Goal: Task Accomplishment & Management: Manage account settings

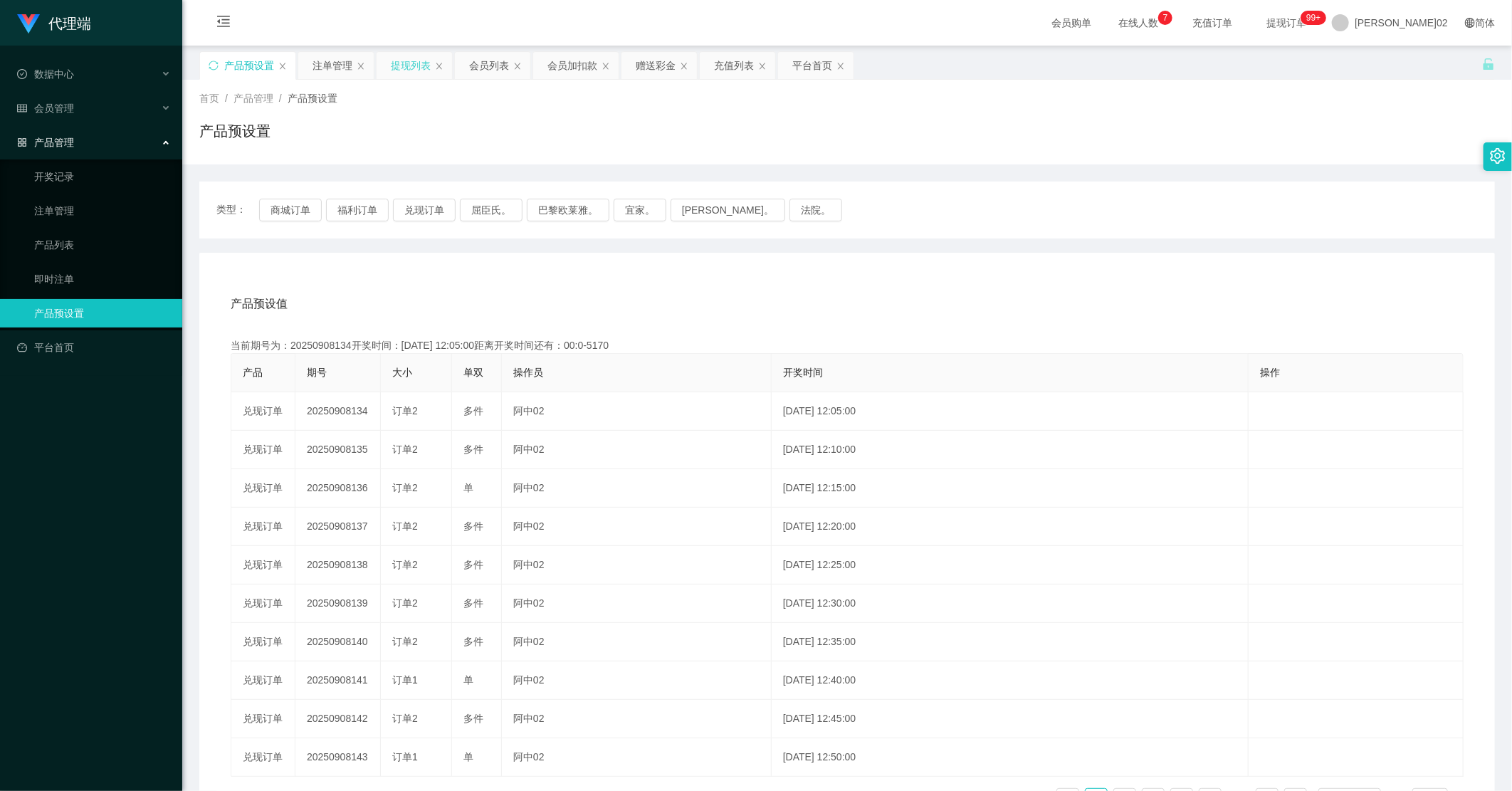
click at [421, 66] on div "提现列表" at bounding box center [411, 66] width 40 height 27
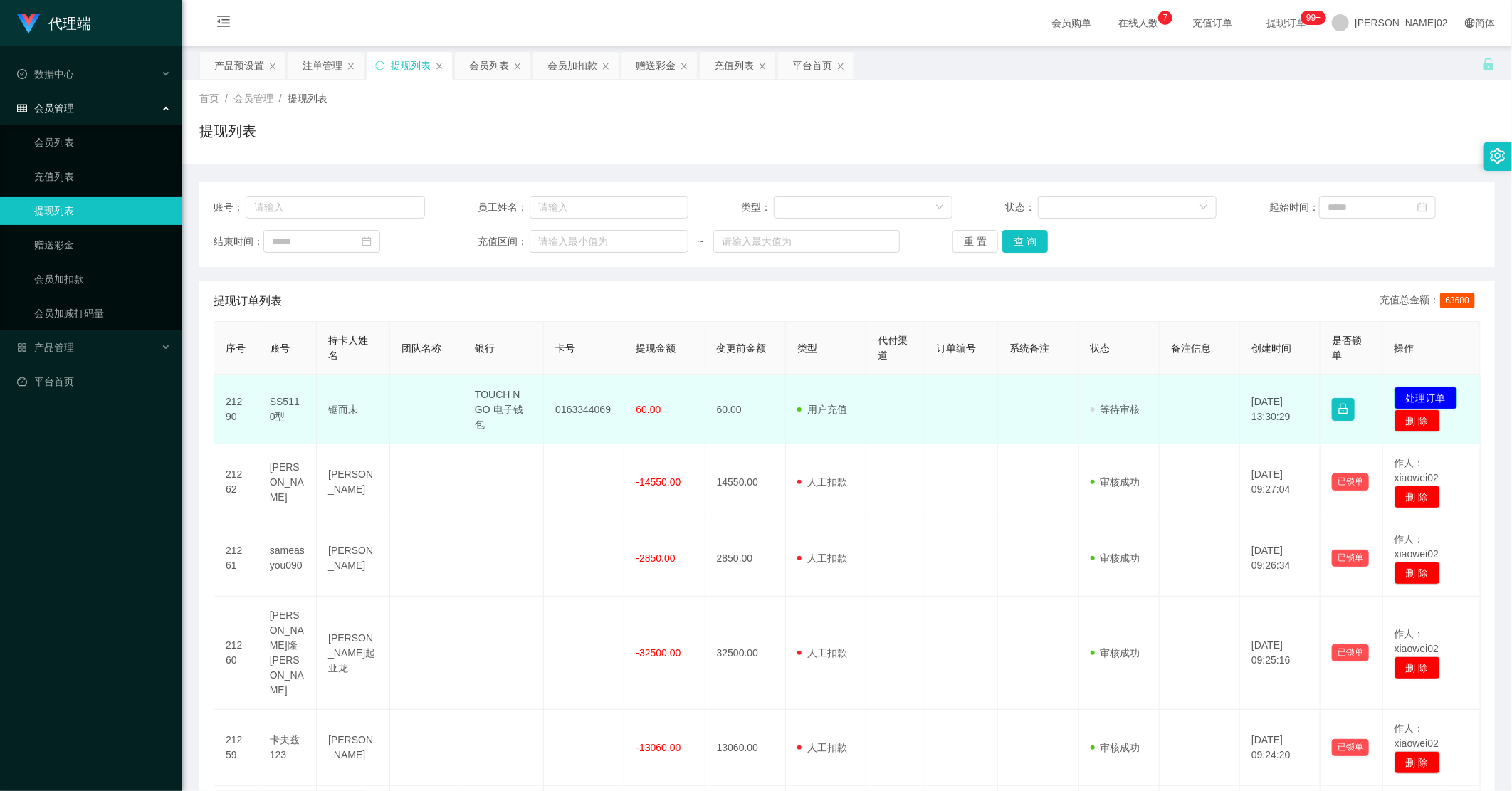
click at [960, 388] on button "处理订单" at bounding box center [1426, 397] width 63 height 22
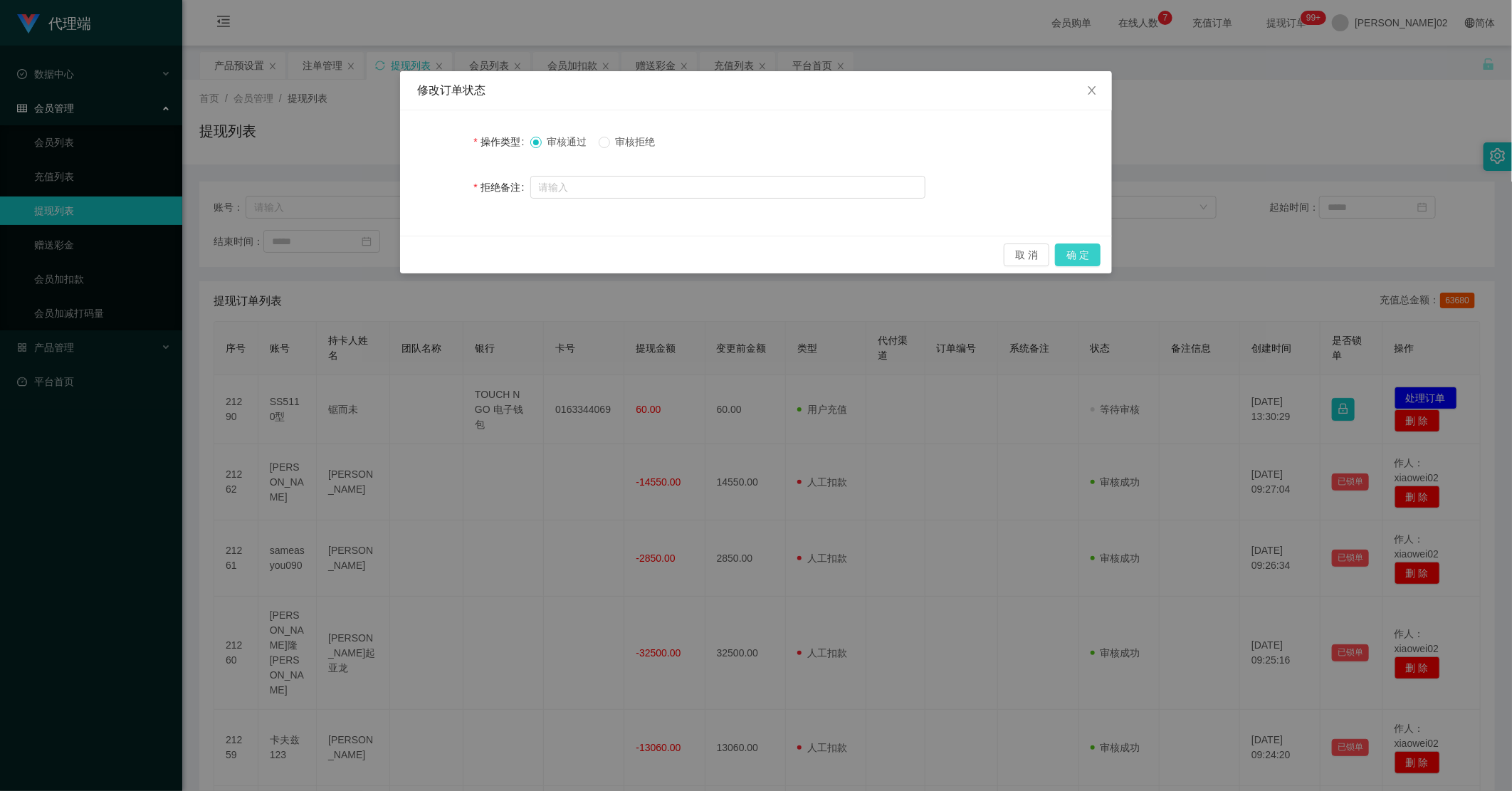
click at [960, 257] on button "确 定" at bounding box center [1077, 254] width 46 height 22
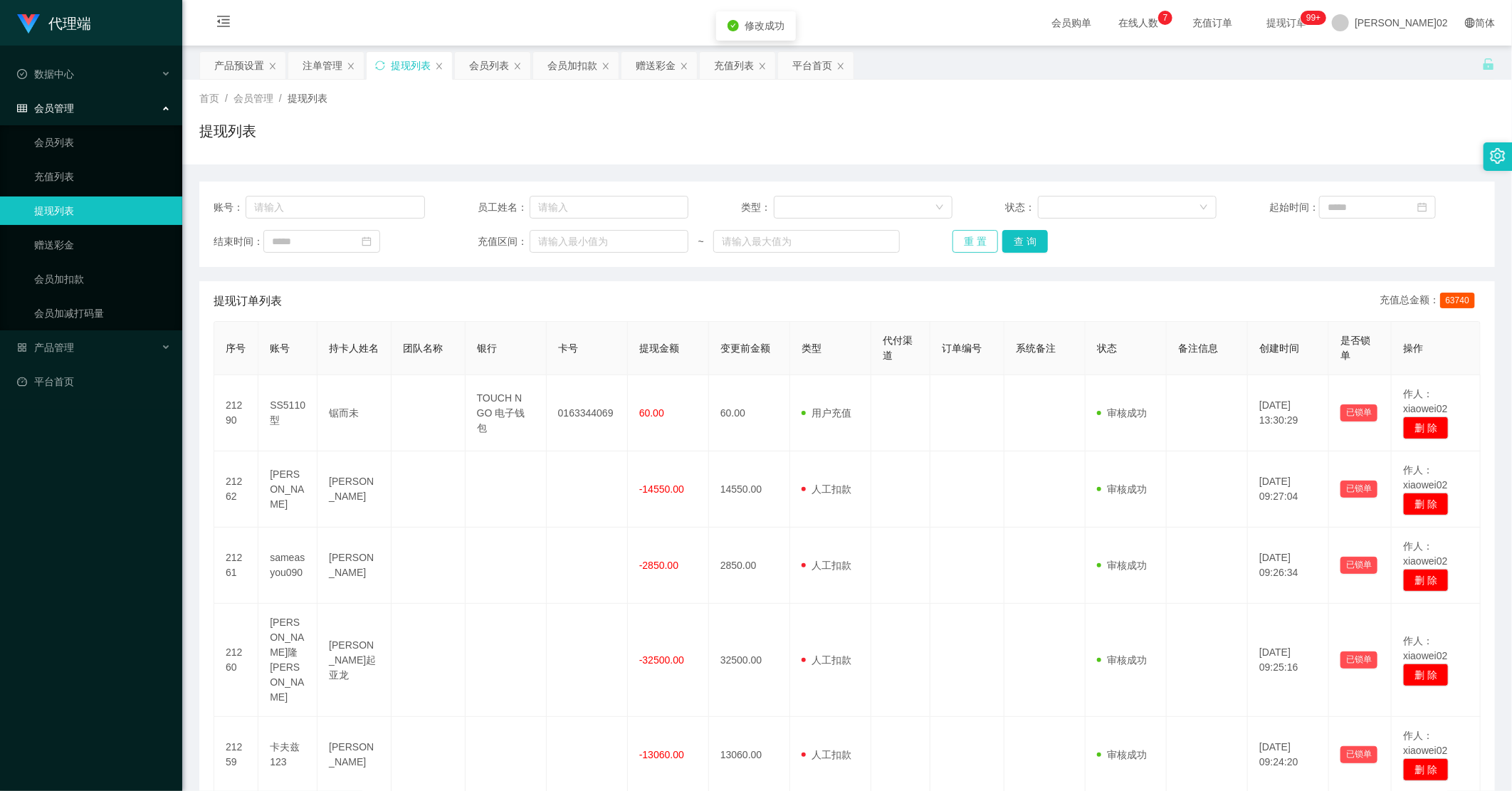
click at [960, 242] on button "重 置" at bounding box center [974, 241] width 46 height 22
click at [960, 239] on button "重 置" at bounding box center [974, 241] width 46 height 22
drag, startPoint x: 1154, startPoint y: 259, endPoint x: 1264, endPoint y: 146, distance: 157.7
click at [960, 259] on div "账号： 员工姓名： 类型： 状态： 起始时间： 结束时间： 充值区间： ~ 重 置 查 询" at bounding box center [846, 224] width 1296 height 85
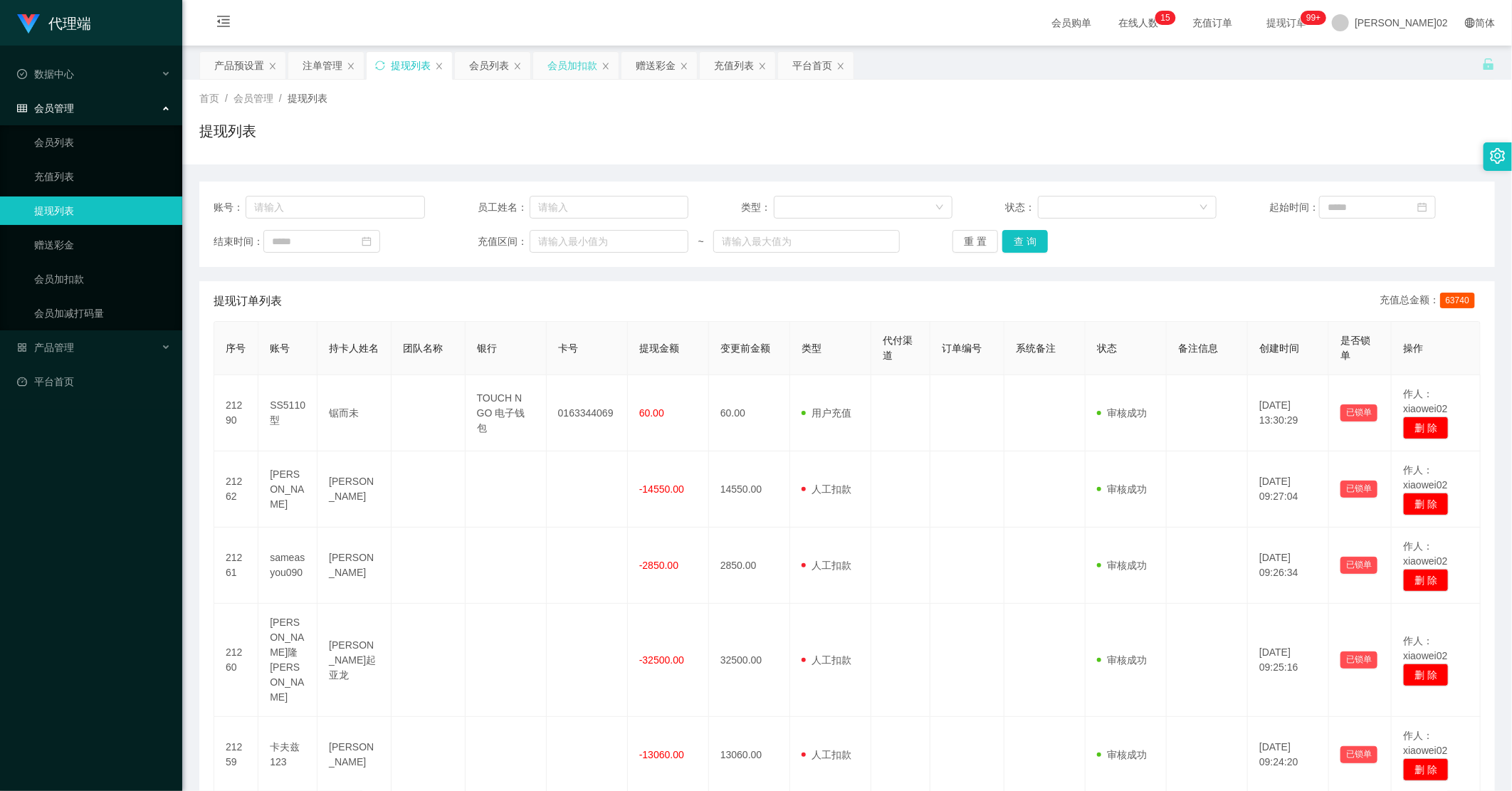
drag, startPoint x: 565, startPoint y: 64, endPoint x: 562, endPoint y: 75, distance: 11.4
click at [565, 64] on div "会员加扣款" at bounding box center [572, 66] width 49 height 27
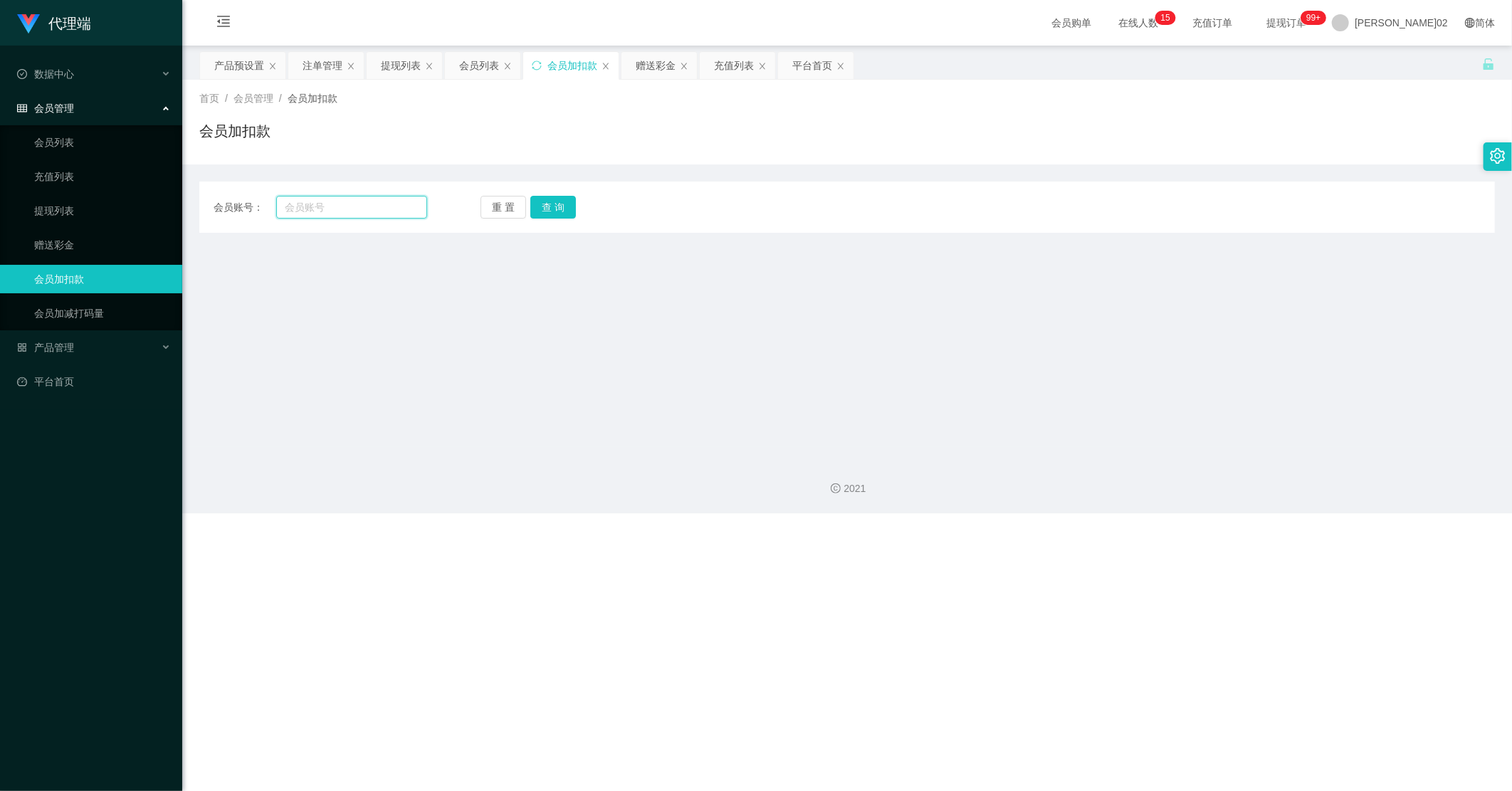
click at [353, 200] on input "text" at bounding box center [351, 207] width 150 height 22
paste input "owenweng11"
type input "owenweng11"
click at [550, 203] on button "查 询" at bounding box center [552, 207] width 46 height 22
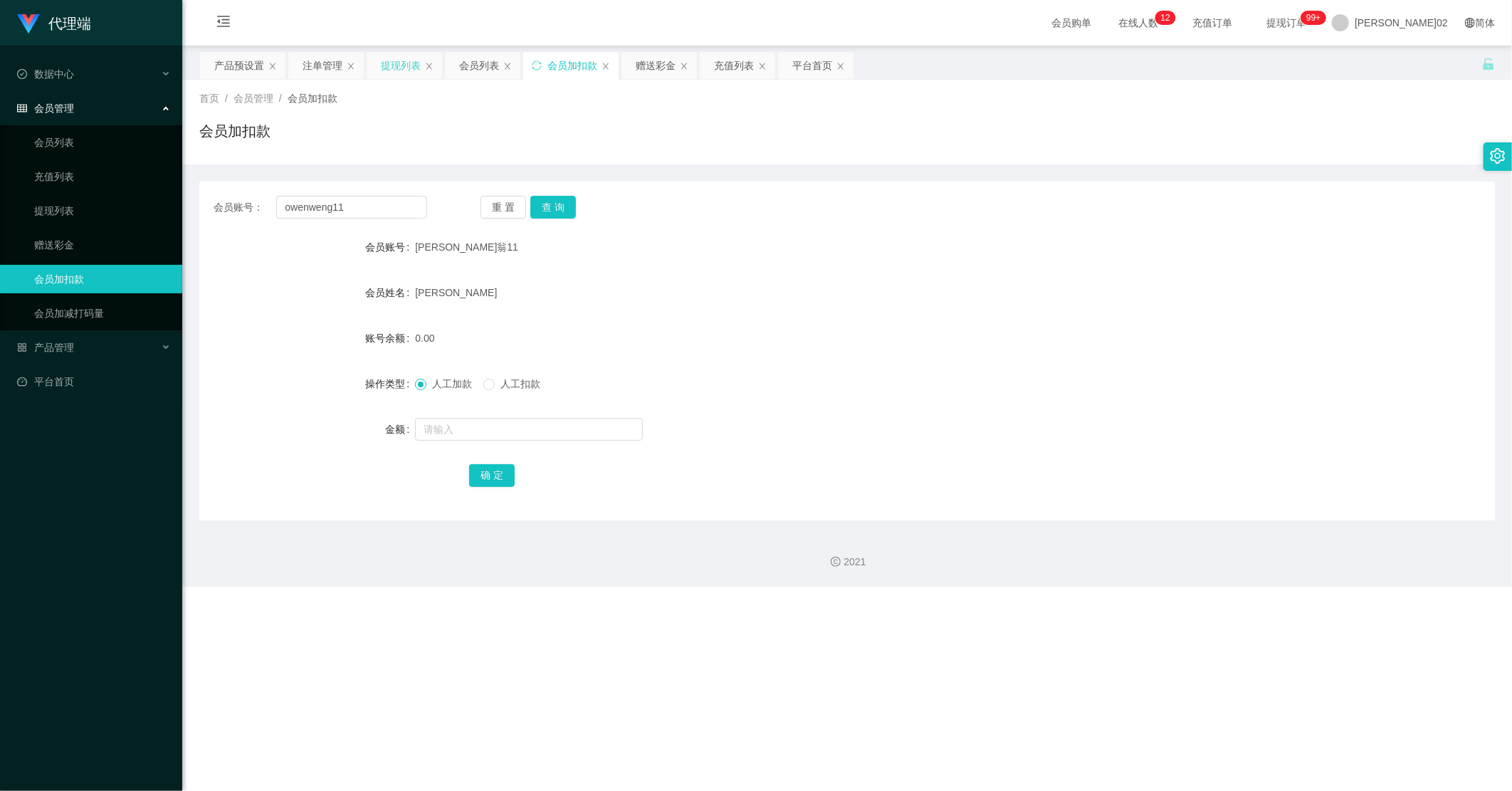
click at [403, 72] on div "提现列表" at bounding box center [400, 66] width 40 height 27
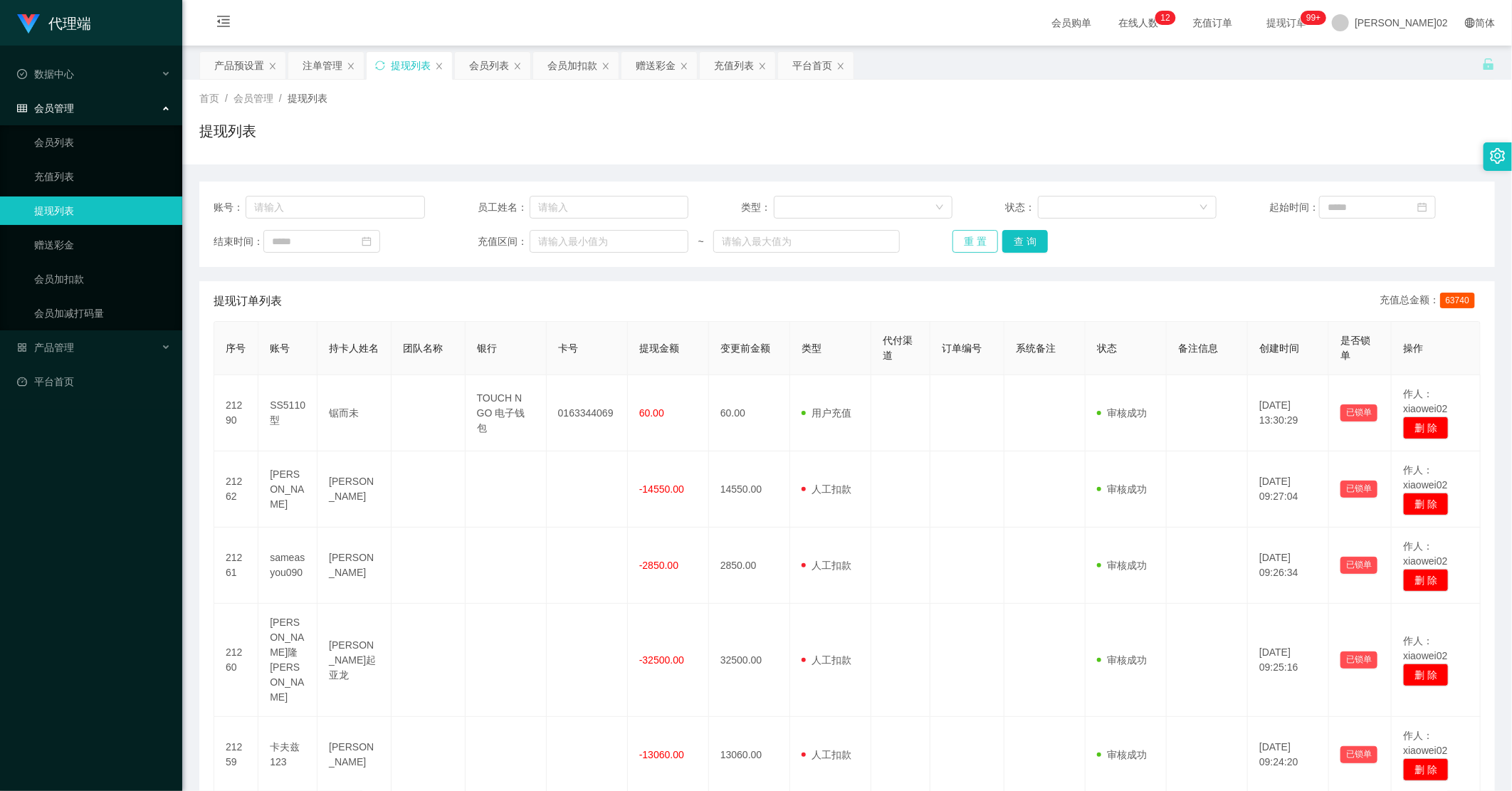
click at [960, 244] on button "重 置" at bounding box center [974, 241] width 46 height 22
click at [570, 76] on div "会员加扣款" at bounding box center [572, 66] width 49 height 27
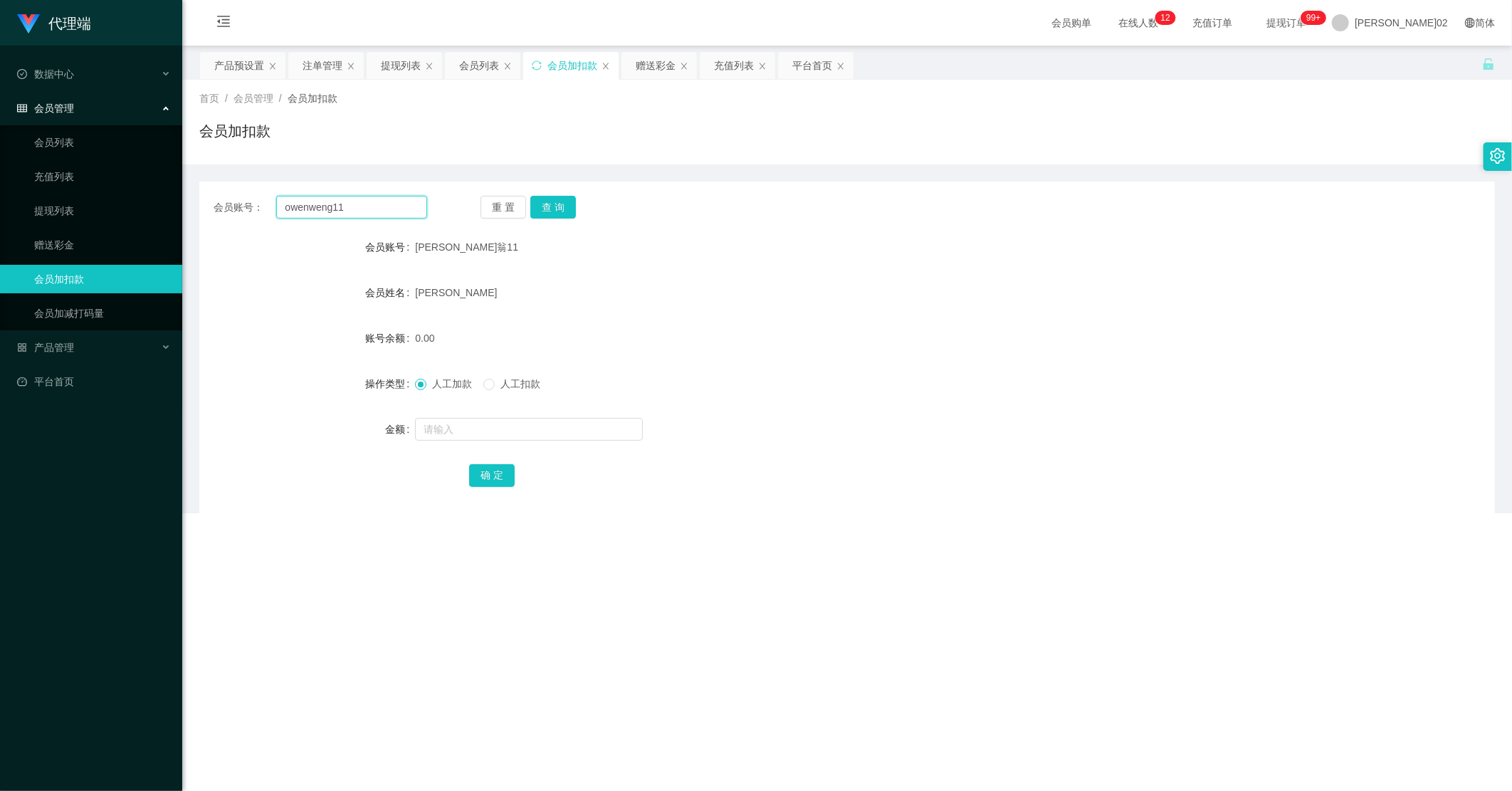
click at [371, 196] on input "owenweng11" at bounding box center [351, 207] width 150 height 22
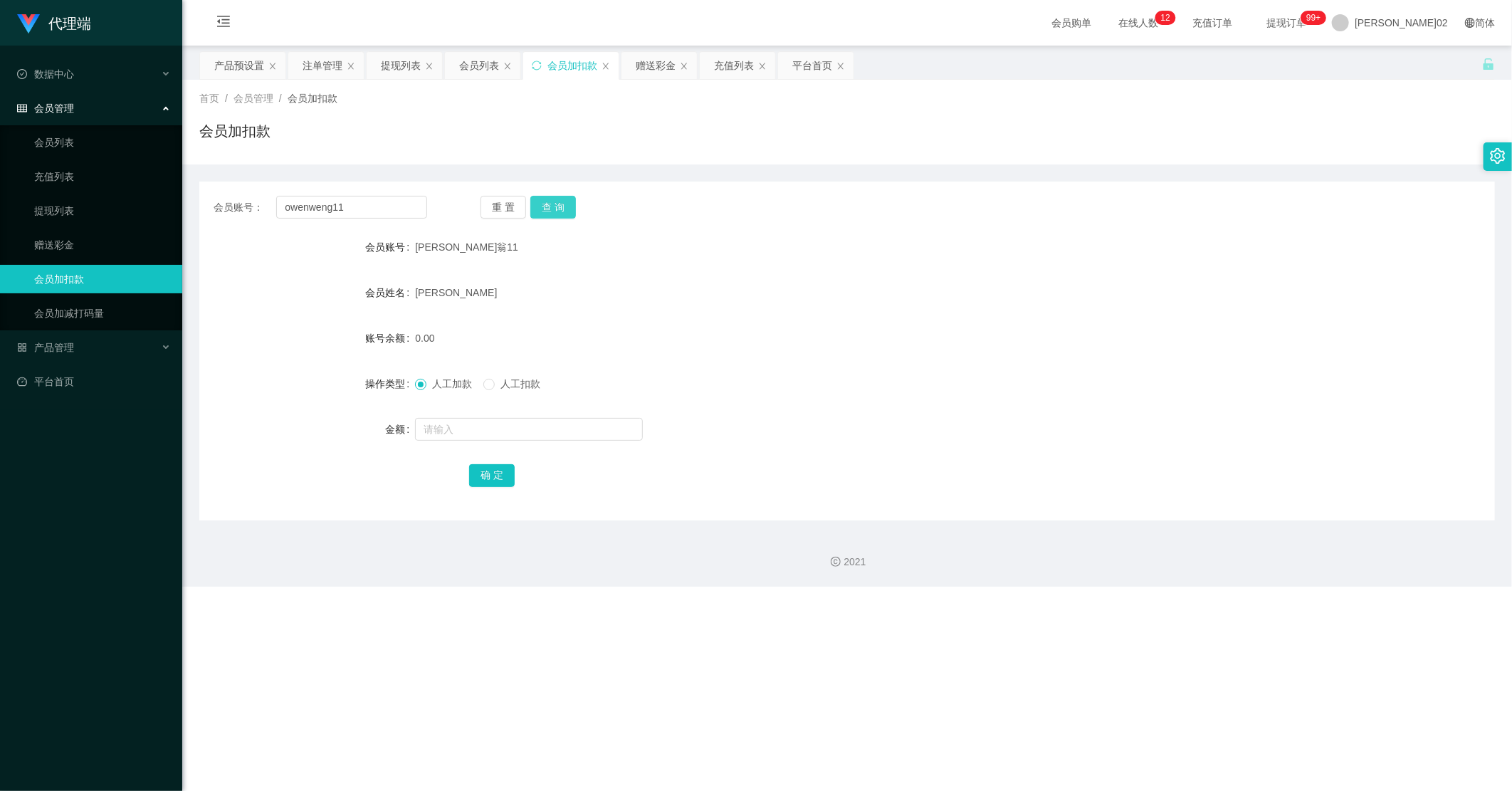
click at [556, 205] on button "查 询" at bounding box center [552, 207] width 46 height 22
click at [556, 205] on div "重 置 查 询" at bounding box center [587, 207] width 214 height 22
click at [556, 205] on button "查 询" at bounding box center [552, 207] width 46 height 22
click at [562, 219] on div "会员账号： owenweng11 重 置 查 询 会员账号 [PERSON_NAME]翁11 会员姓名 [PERSON_NAME] 账号余额 0.00 操作类…" at bounding box center [846, 350] width 1296 height 339
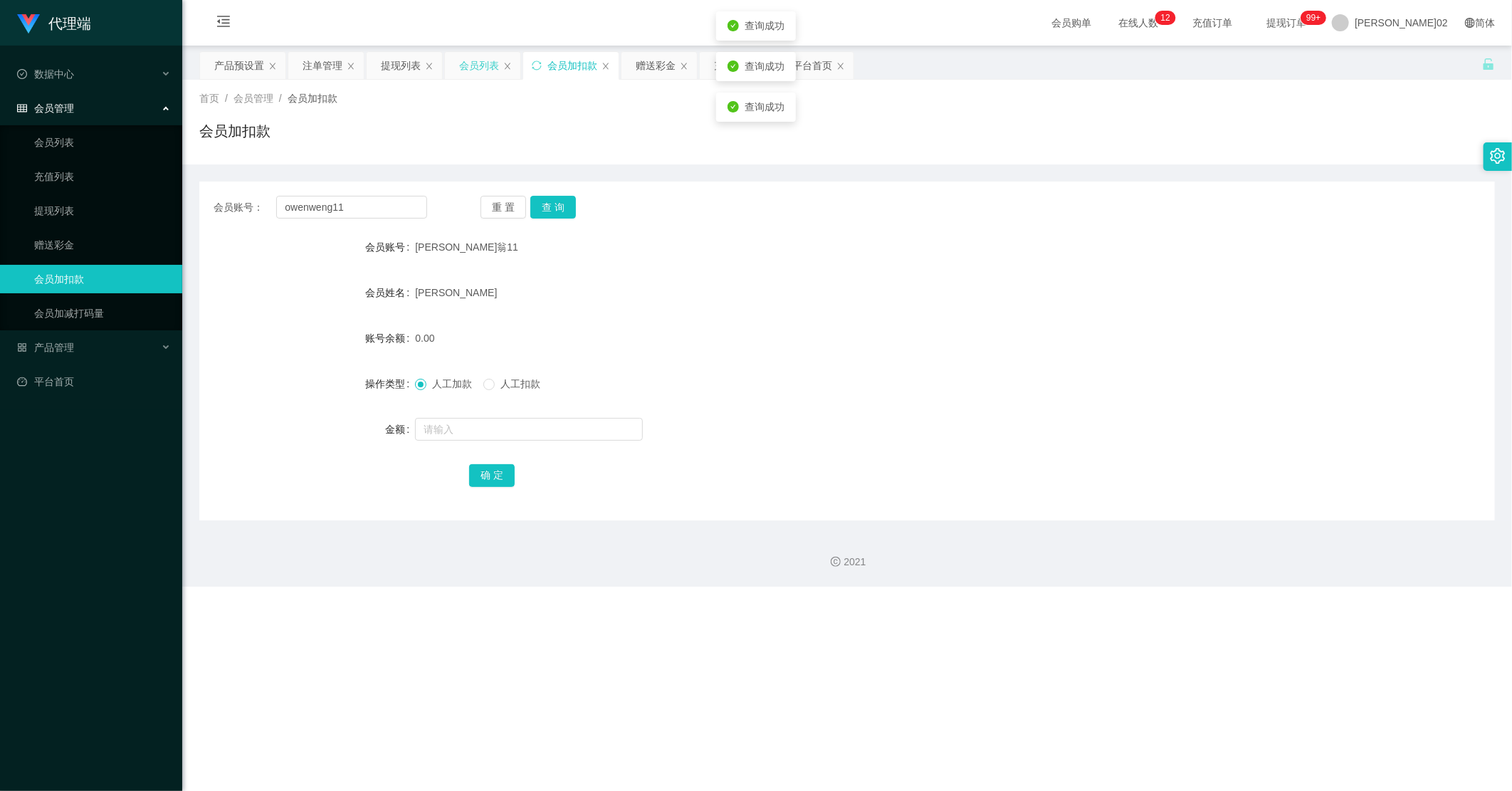
click at [457, 63] on div "会员列表" at bounding box center [482, 66] width 76 height 27
click at [471, 75] on div "会员列表" at bounding box center [478, 66] width 40 height 27
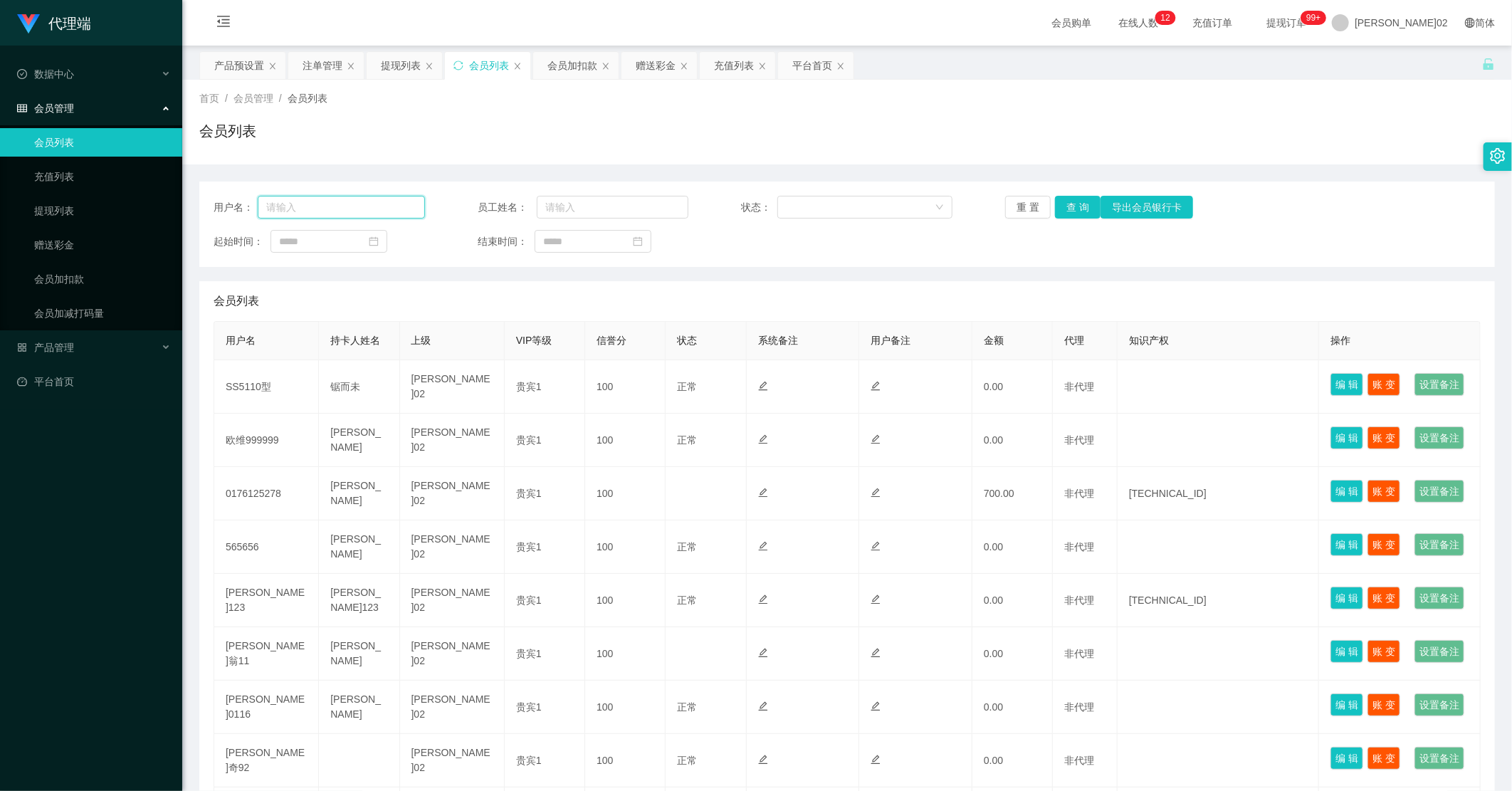
click at [354, 210] on input "text" at bounding box center [341, 207] width 167 height 22
paste input "owenweng11"
type input "owenweng11"
click at [960, 210] on button "查 询" at bounding box center [1077, 207] width 46 height 22
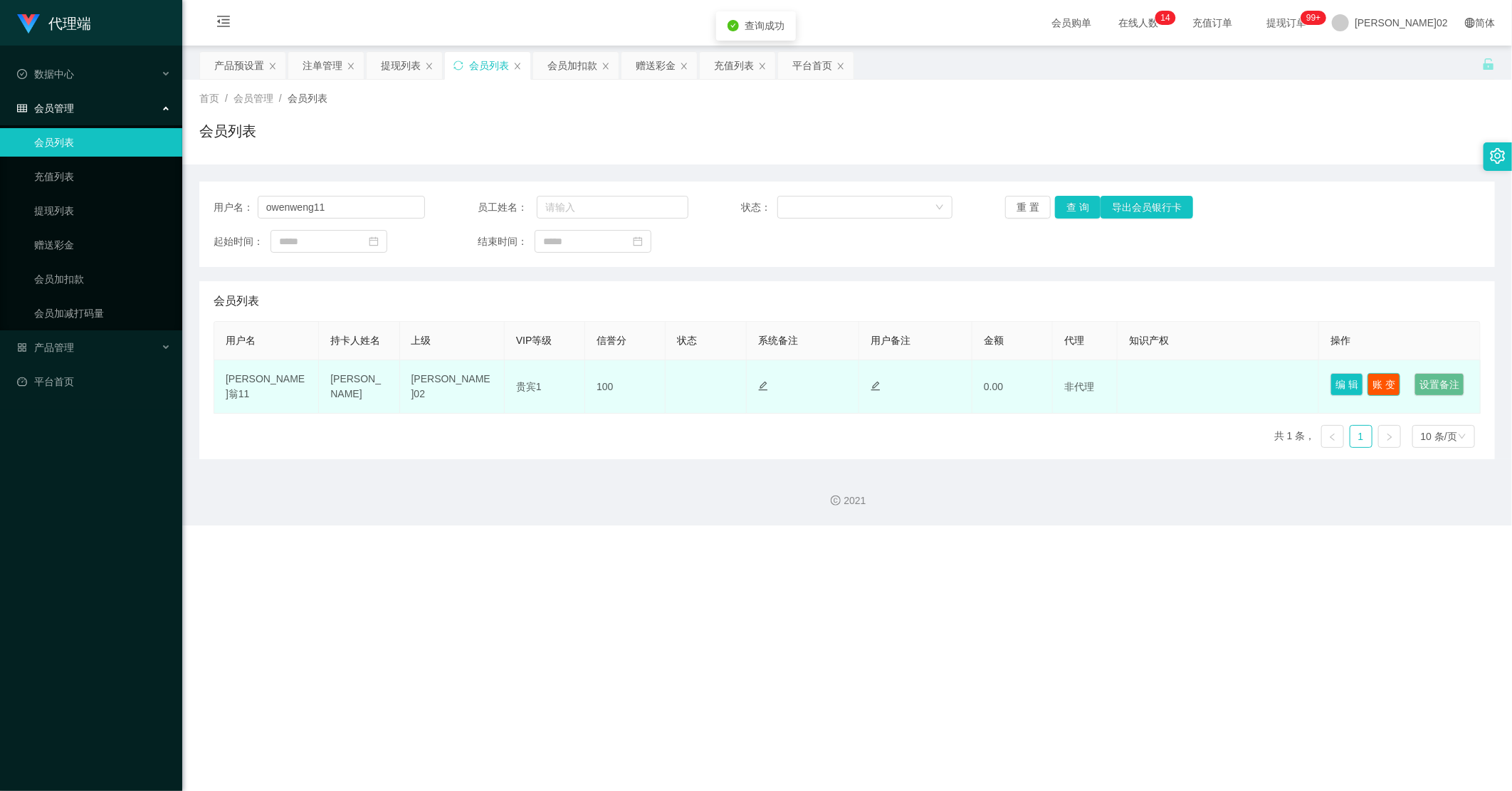
click at [960, 378] on button "账 变" at bounding box center [1384, 383] width 33 height 22
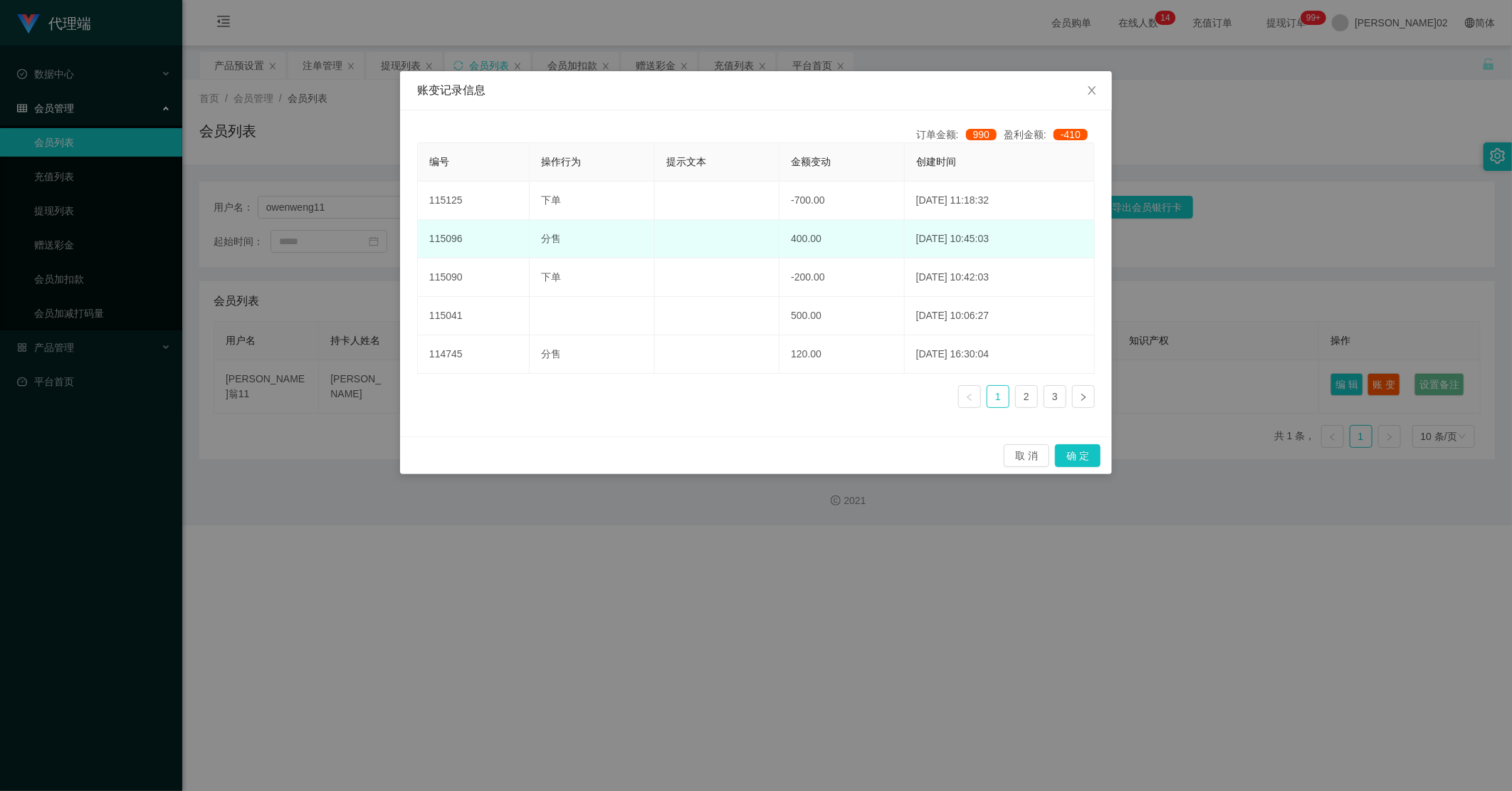
click at [655, 223] on td at bounding box center [717, 240] width 125 height 39
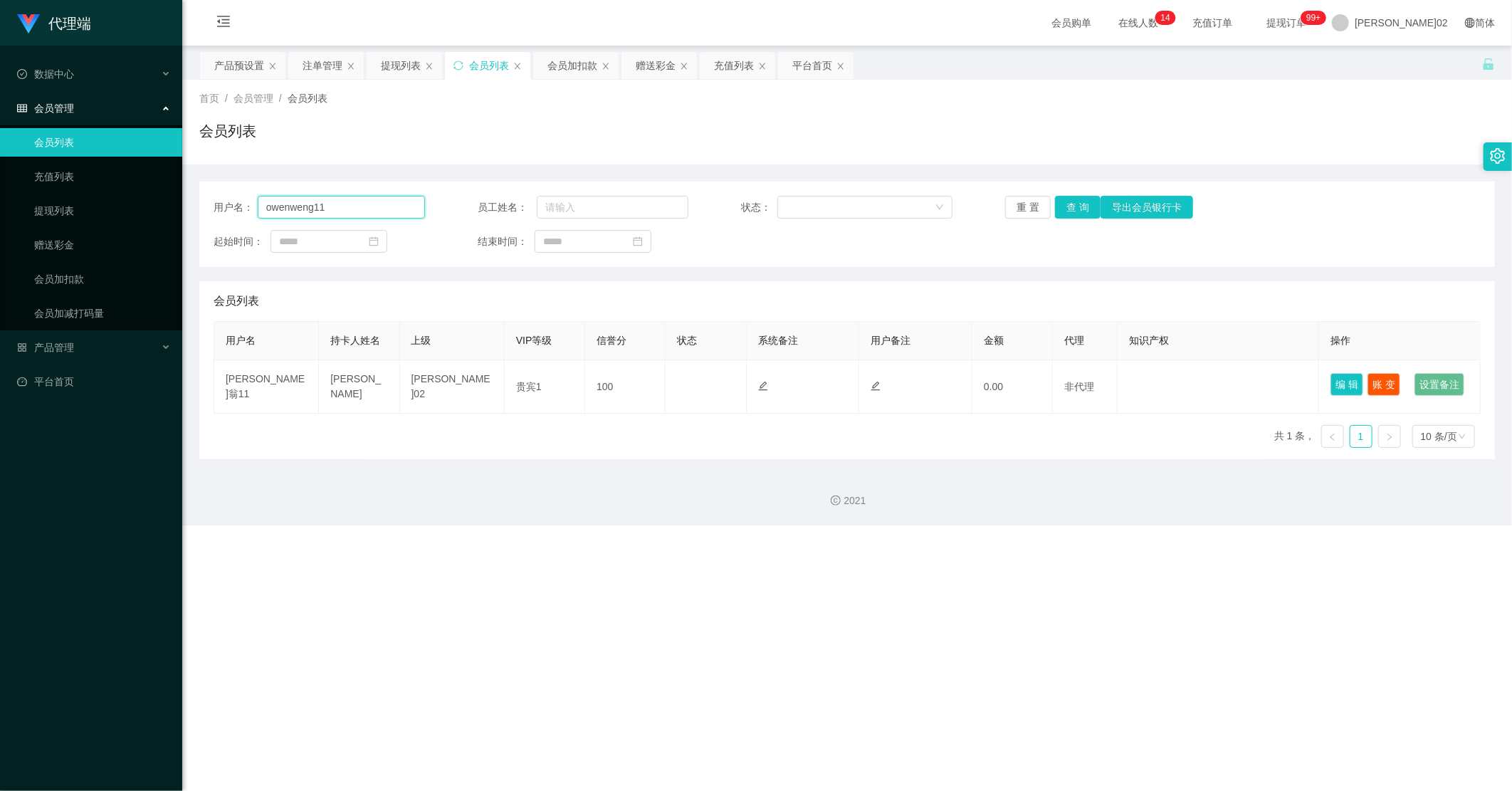
click at [386, 207] on input "owenweng11" at bounding box center [341, 207] width 167 height 22
click at [311, 69] on div "注单管理" at bounding box center [322, 66] width 40 height 27
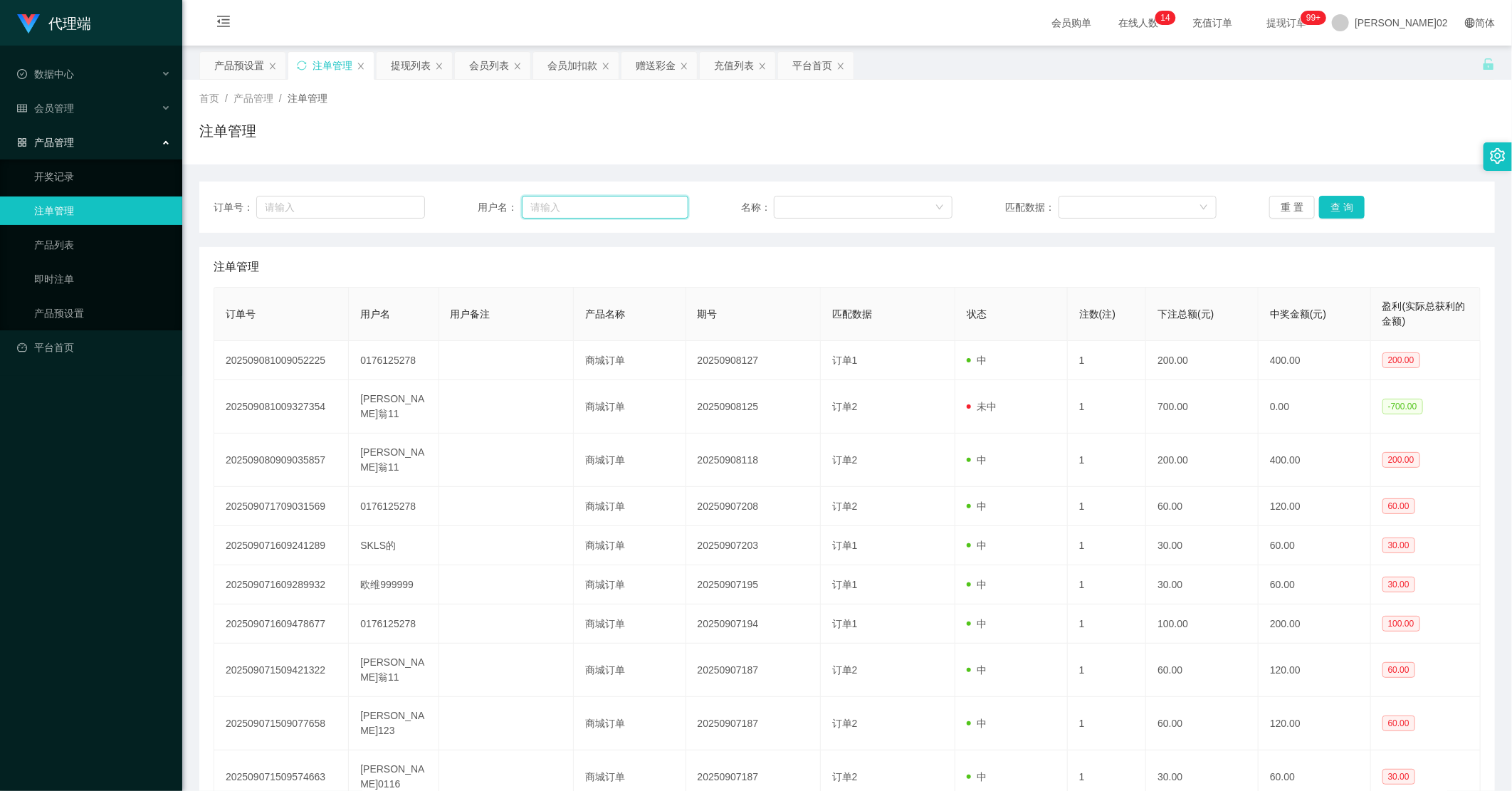
click at [591, 204] on input "text" at bounding box center [606, 207] width 167 height 22
paste input "owenweng11"
type input "owenweng11"
click at [960, 205] on button "查 询" at bounding box center [1341, 207] width 46 height 22
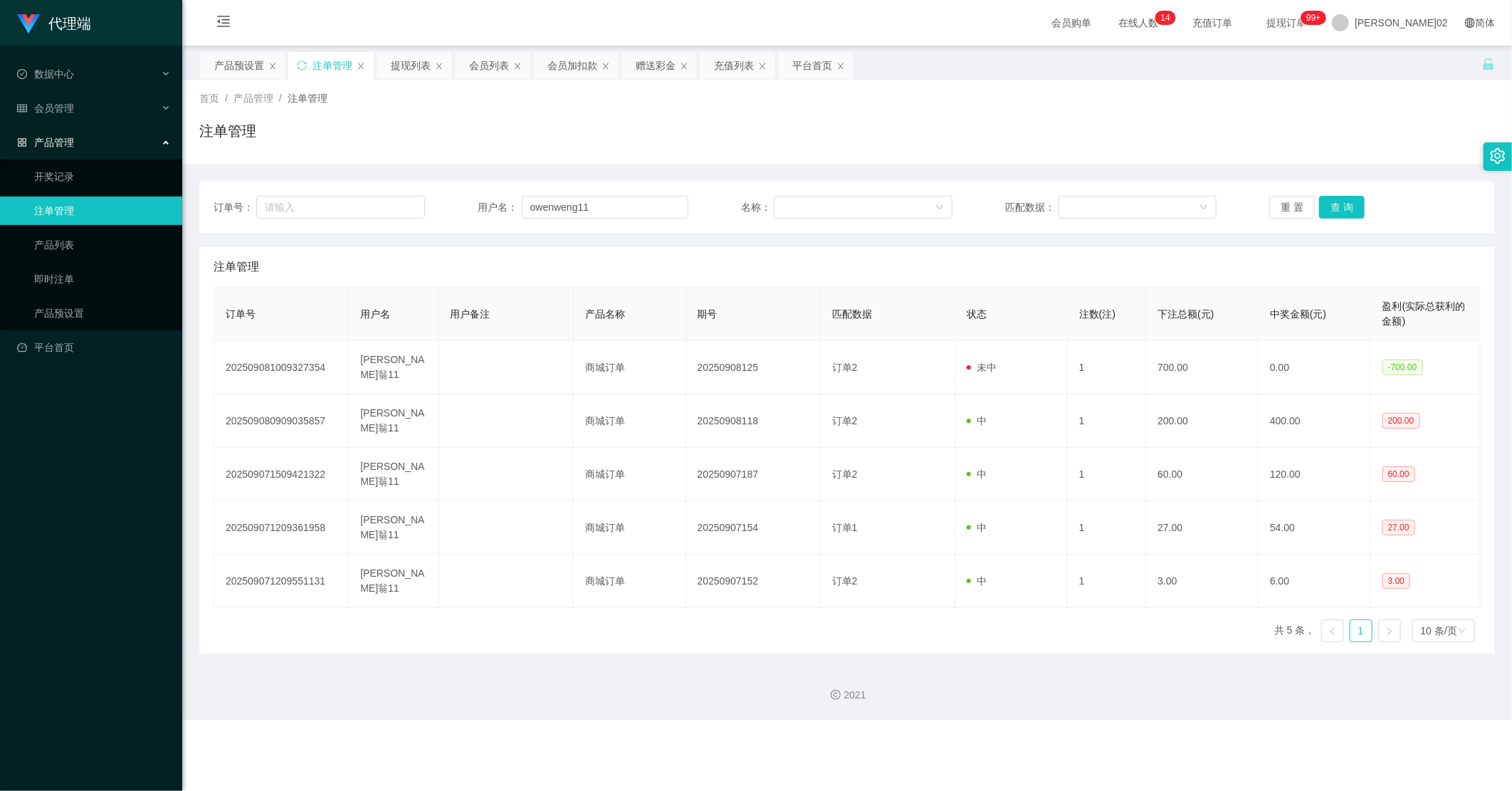
click at [960, 172] on div "订单号： 用户名： owenweng11 名称： 匹配数据： 重 置 查 询 注单管理 订单号 用户名 用户备注 产品名称 期号 匹配数据 状态 注数(注) …" at bounding box center [846, 409] width 1296 height 489
click at [960, 207] on button "查 询" at bounding box center [1341, 207] width 46 height 22
click at [960, 205] on button "查 询" at bounding box center [1349, 207] width 61 height 22
click at [960, 203] on div "重 置 查 询" at bounding box center [1374, 207] width 212 height 22
click at [960, 202] on button "查 询" at bounding box center [1341, 207] width 46 height 22
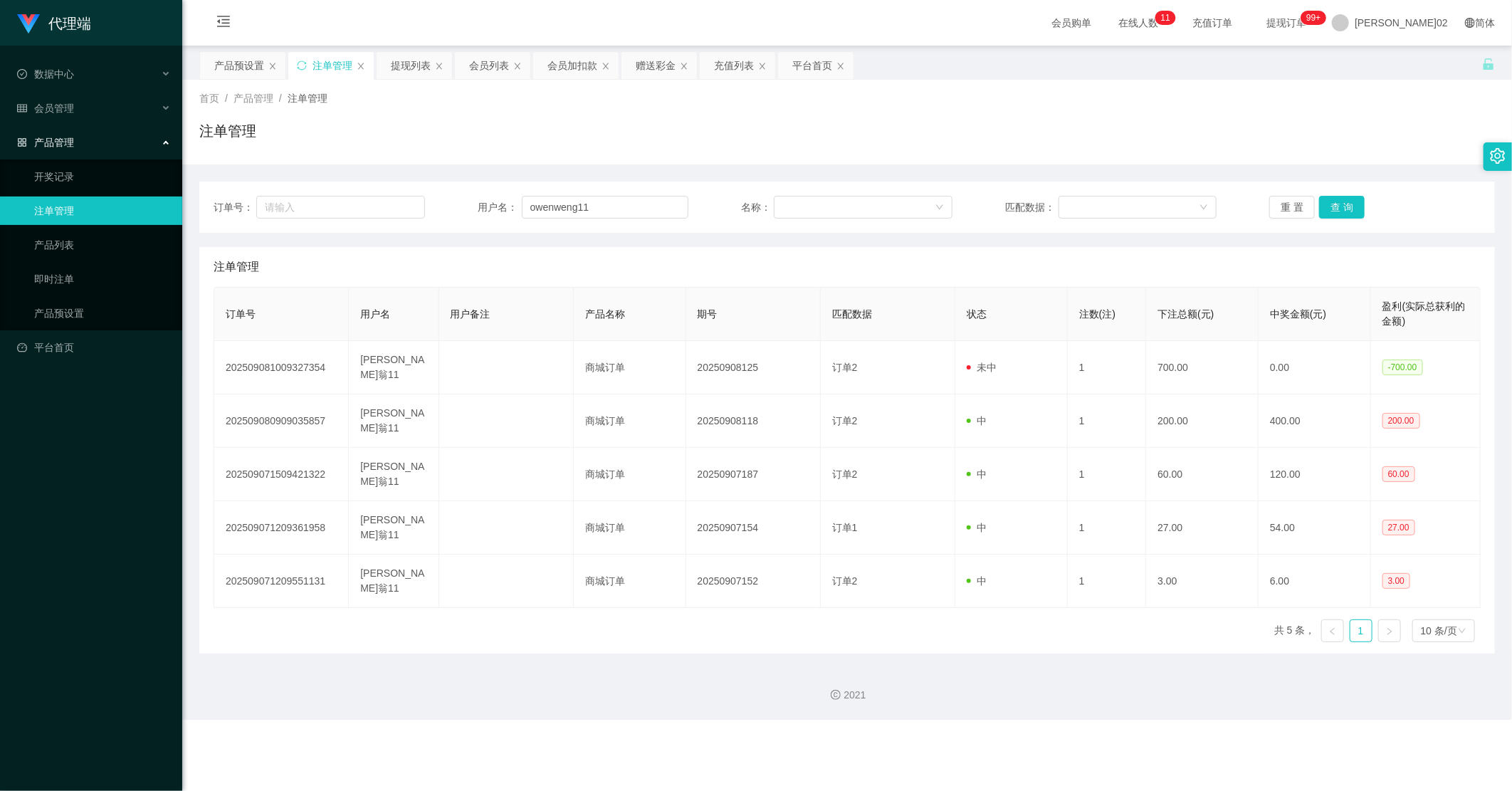
click at [960, 271] on div "注单管理" at bounding box center [846, 266] width 1266 height 40
click at [960, 268] on div "注单管理" at bounding box center [846, 266] width 1266 height 40
click at [960, 199] on button "查 询" at bounding box center [1341, 207] width 46 height 22
click at [960, 160] on div "首页 / 产品管理 / 注单管理 / 注单管理" at bounding box center [847, 121] width 1330 height 84
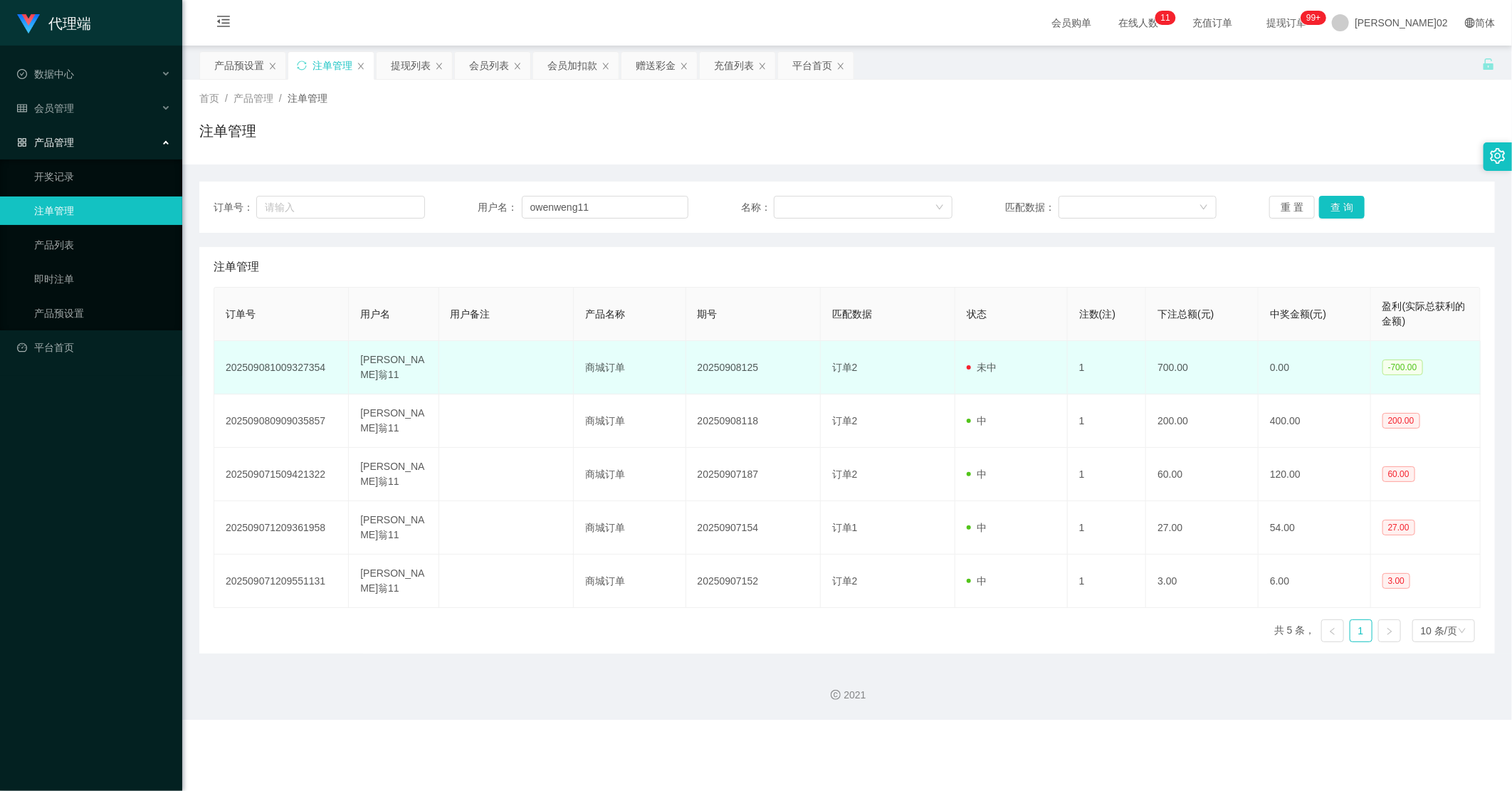
click at [729, 371] on td "20250908125" at bounding box center [753, 367] width 135 height 53
click at [733, 365] on td "20250908125" at bounding box center [753, 367] width 135 height 53
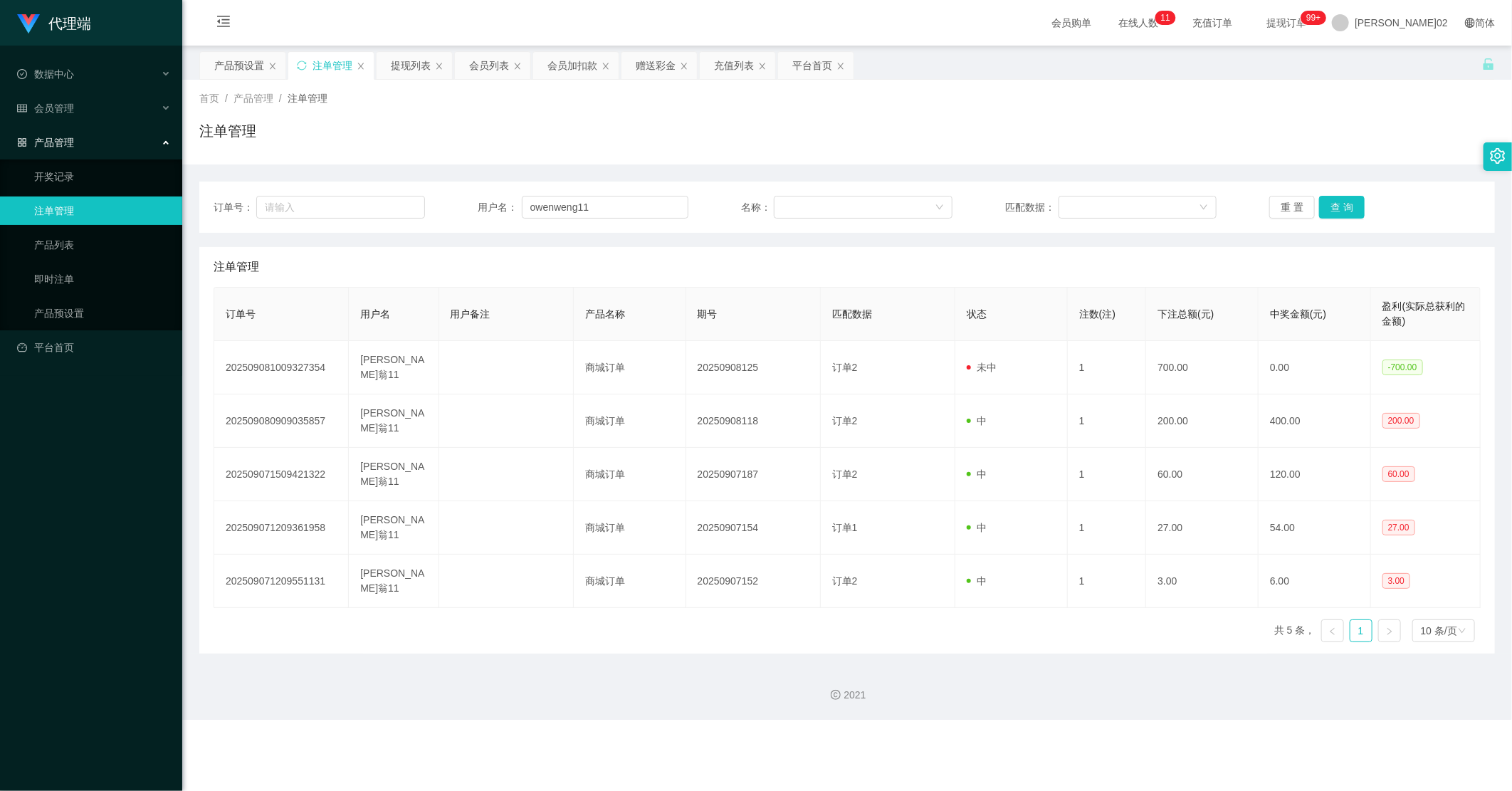
click at [920, 281] on div "注单管理" at bounding box center [846, 266] width 1266 height 40
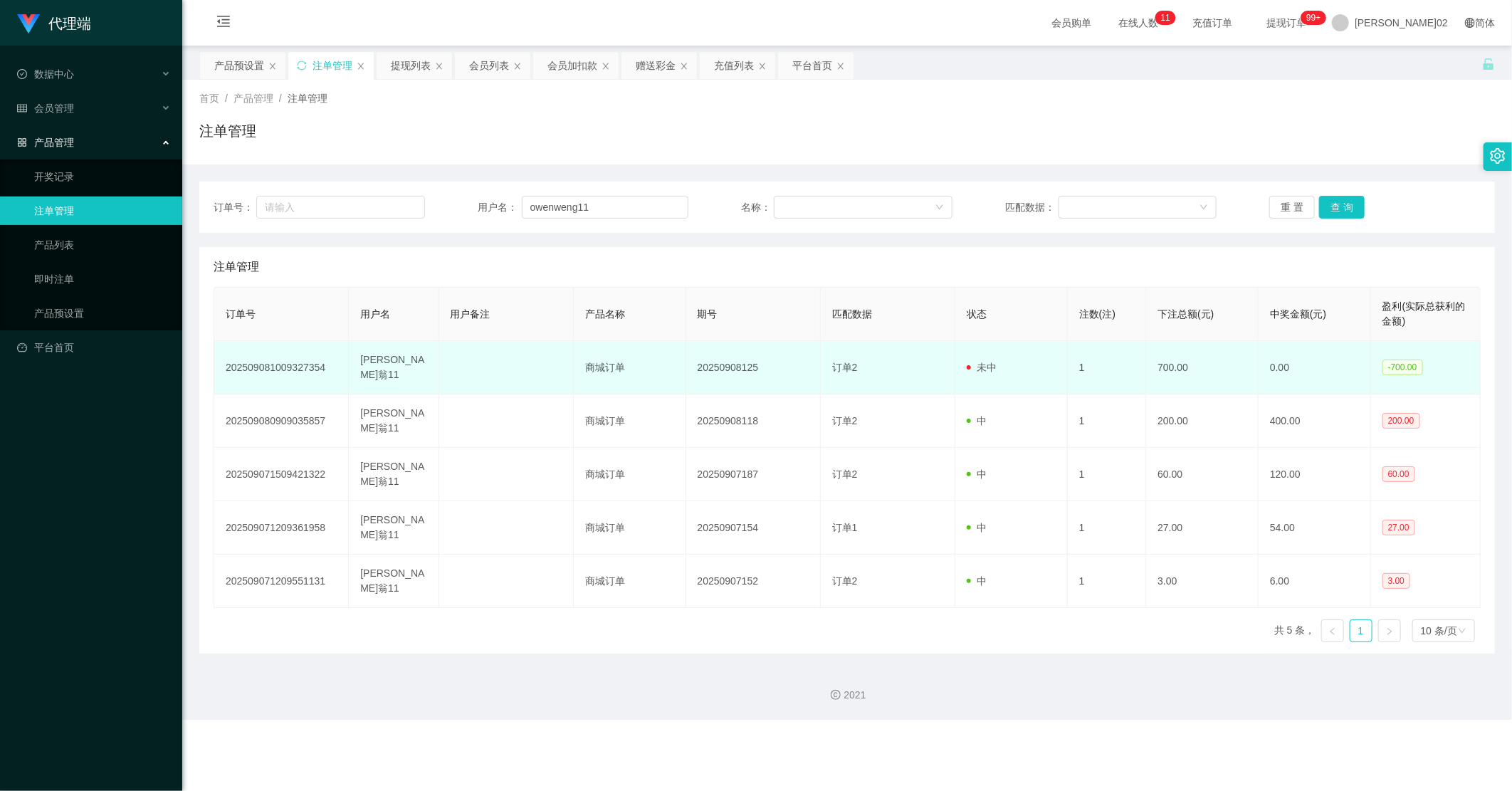
click at [960, 347] on td "700.00" at bounding box center [1202, 367] width 113 height 53
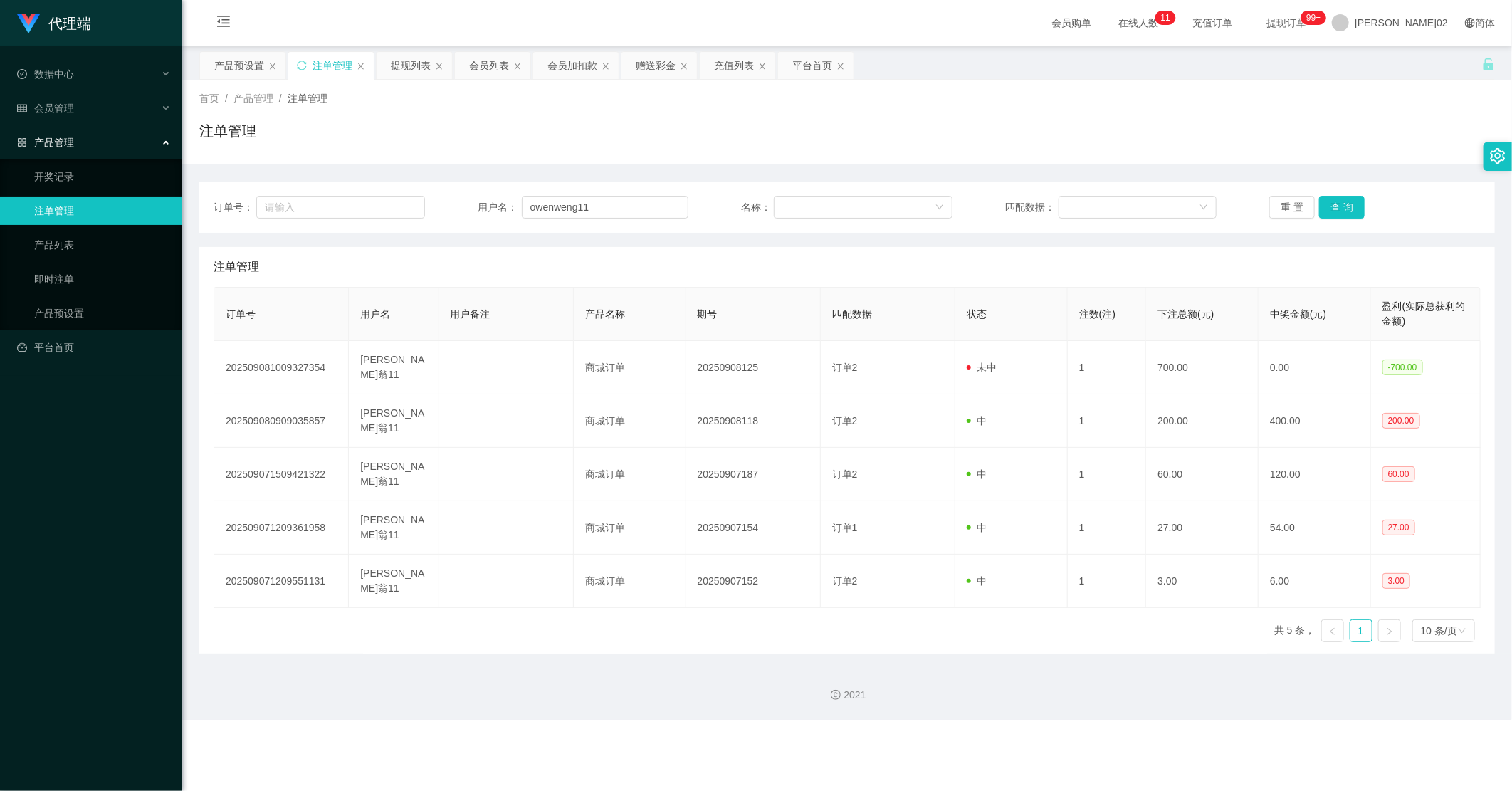
click at [960, 256] on div "注单管理" at bounding box center [846, 266] width 1266 height 40
click at [960, 213] on button "查 询" at bounding box center [1341, 207] width 46 height 22
click at [960, 247] on div "注单管理" at bounding box center [846, 266] width 1266 height 40
click at [960, 204] on button "查 询" at bounding box center [1341, 207] width 46 height 22
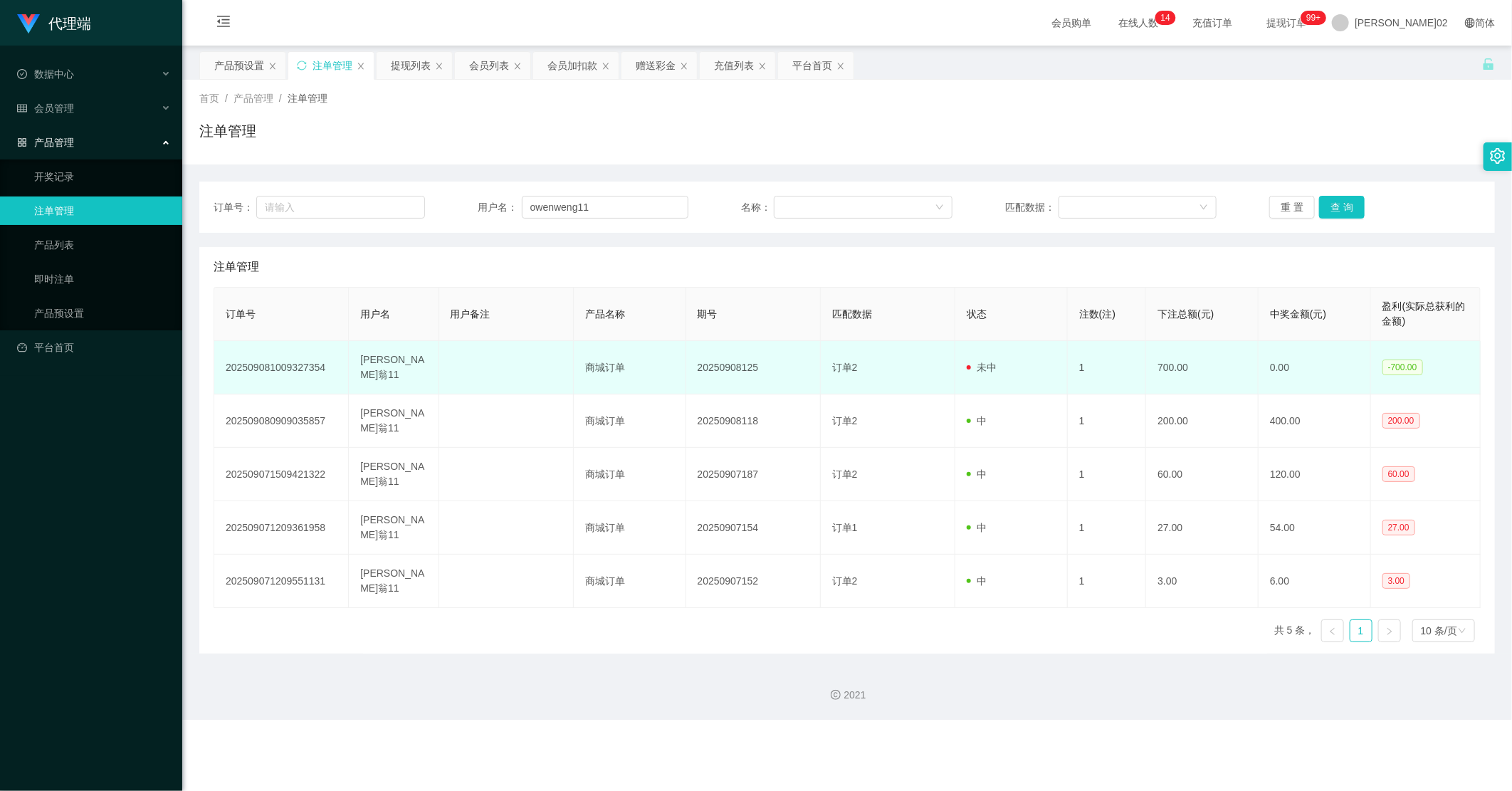
click at [716, 350] on td "20250908125" at bounding box center [753, 367] width 135 height 53
click at [960, 349] on td "0.00" at bounding box center [1314, 367] width 113 height 53
click at [960, 367] on td "1" at bounding box center [1106, 367] width 79 height 53
click at [742, 357] on td "20250908125" at bounding box center [753, 367] width 135 height 53
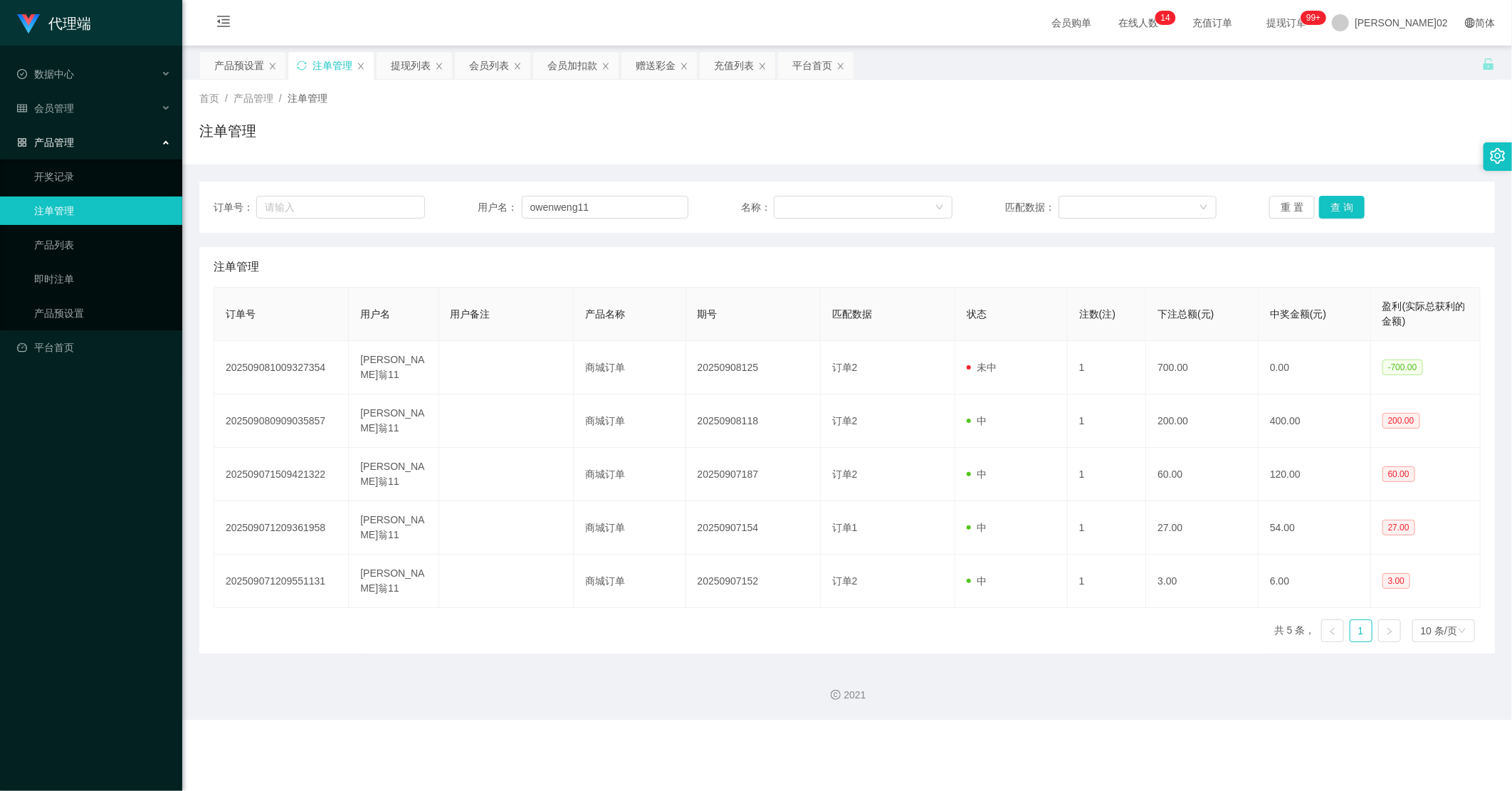
drag, startPoint x: 742, startPoint y: 357, endPoint x: 993, endPoint y: 290, distance: 259.8
click at [960, 290] on th "状态" at bounding box center [1011, 313] width 113 height 53
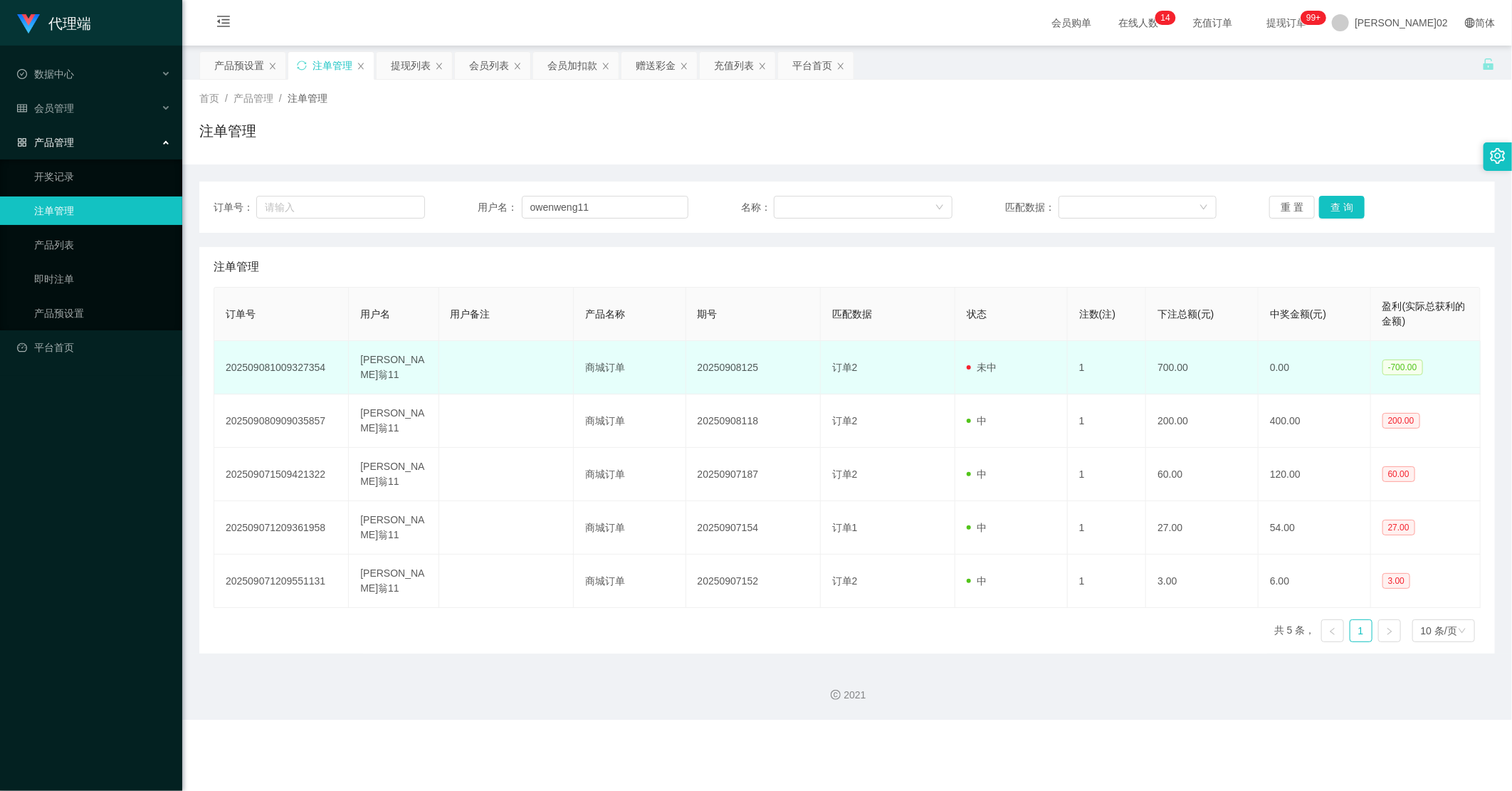
click at [316, 370] on td "202509081009327354" at bounding box center [281, 367] width 135 height 53
click at [412, 364] on td "[PERSON_NAME]翁11" at bounding box center [393, 367] width 89 height 53
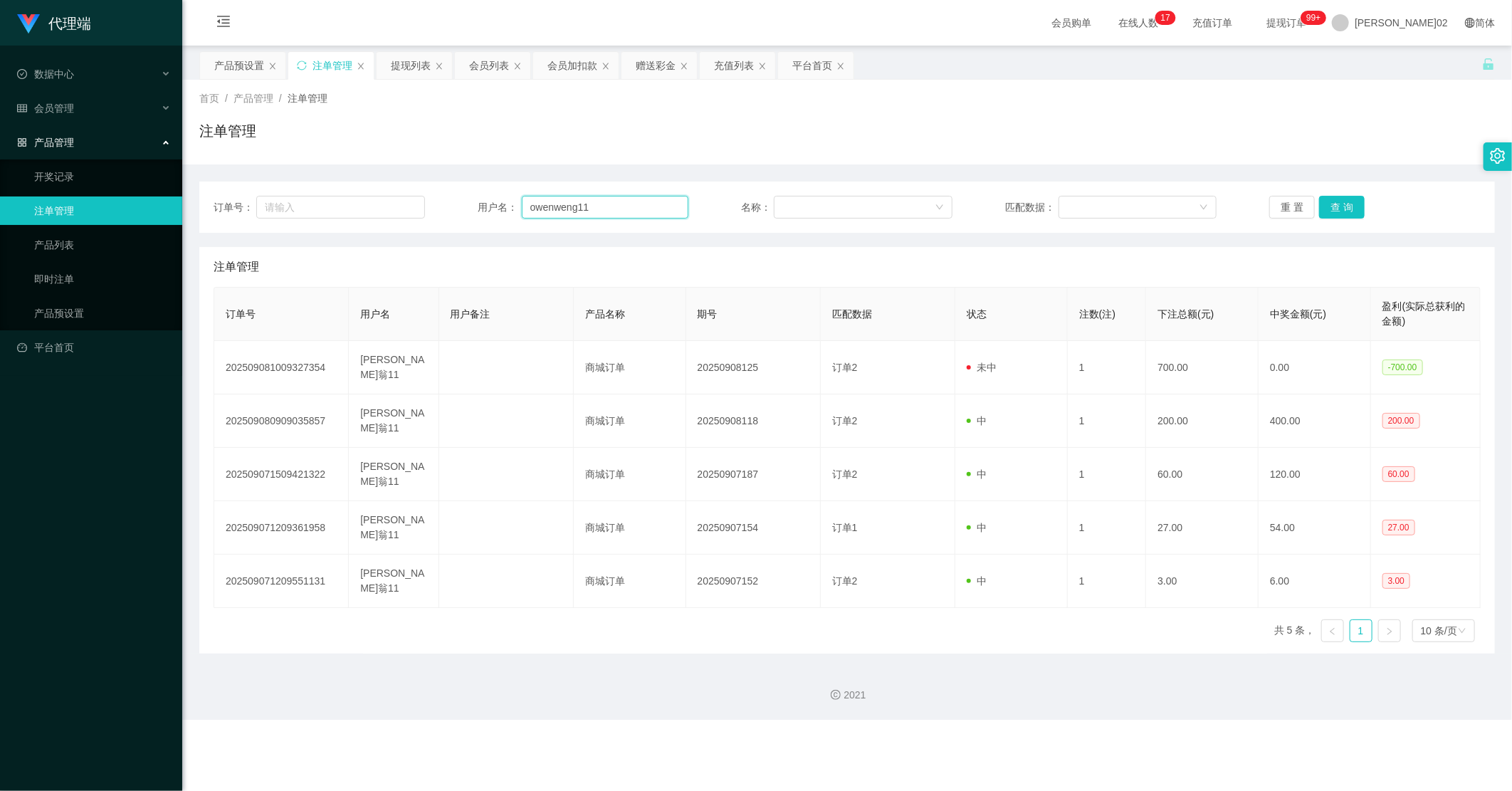
click at [636, 213] on input "owenweng11" at bounding box center [606, 207] width 167 height 22
click at [482, 65] on div "会员列表" at bounding box center [488, 66] width 40 height 27
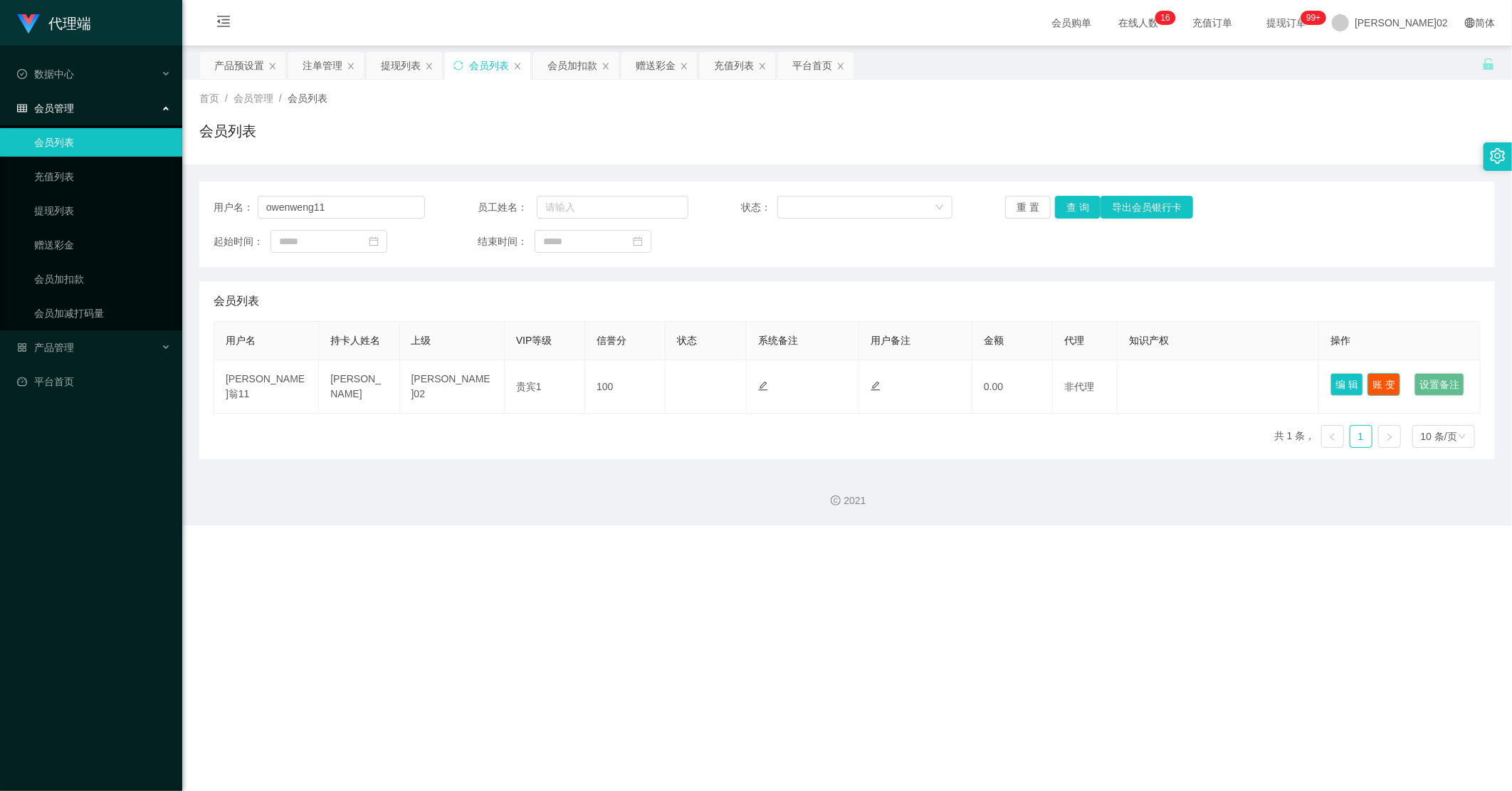
click at [960, 382] on button "账 变" at bounding box center [1384, 383] width 33 height 22
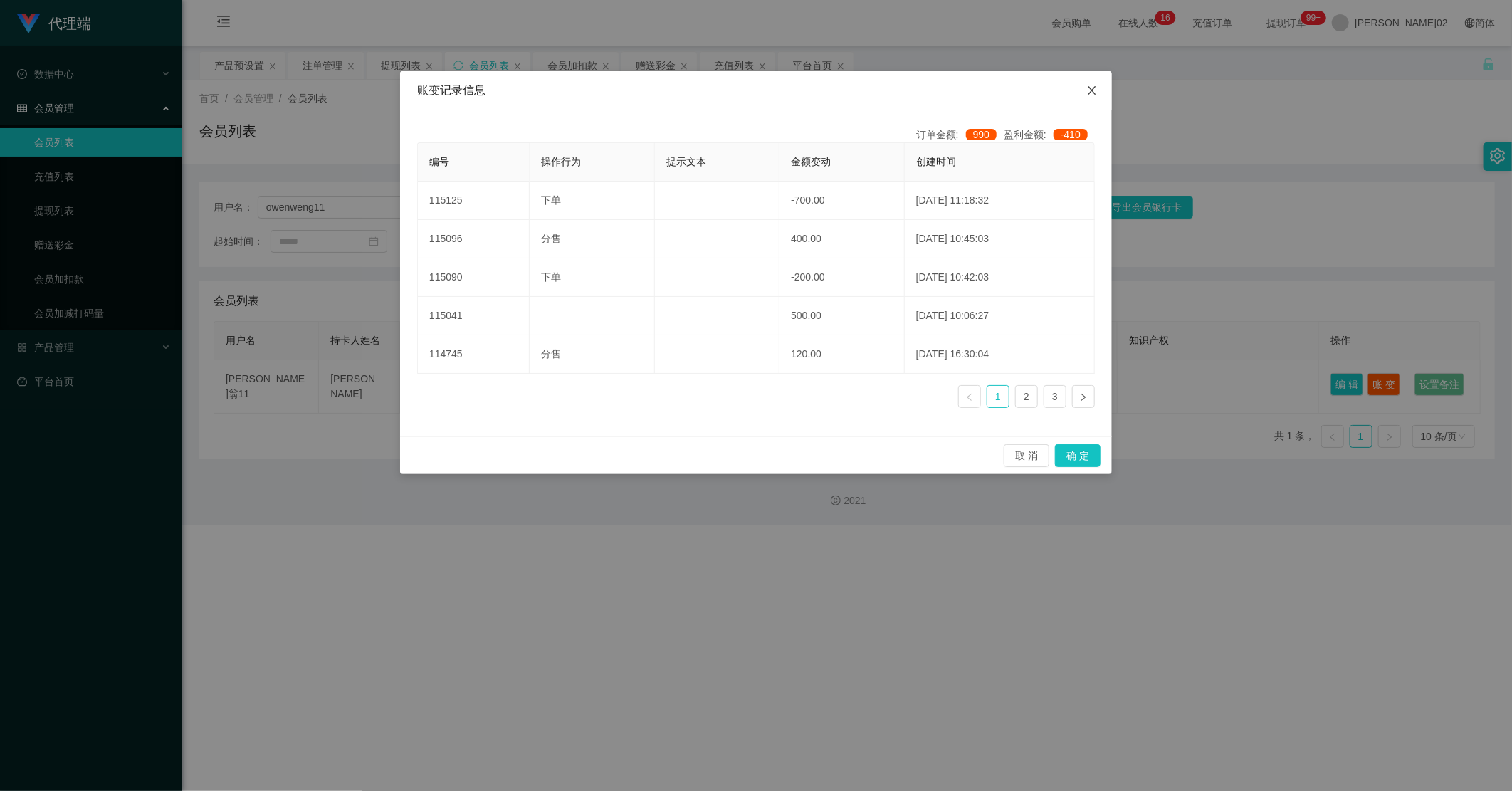
click at [960, 91] on icon "图标： 关闭" at bounding box center [1092, 90] width 12 height 12
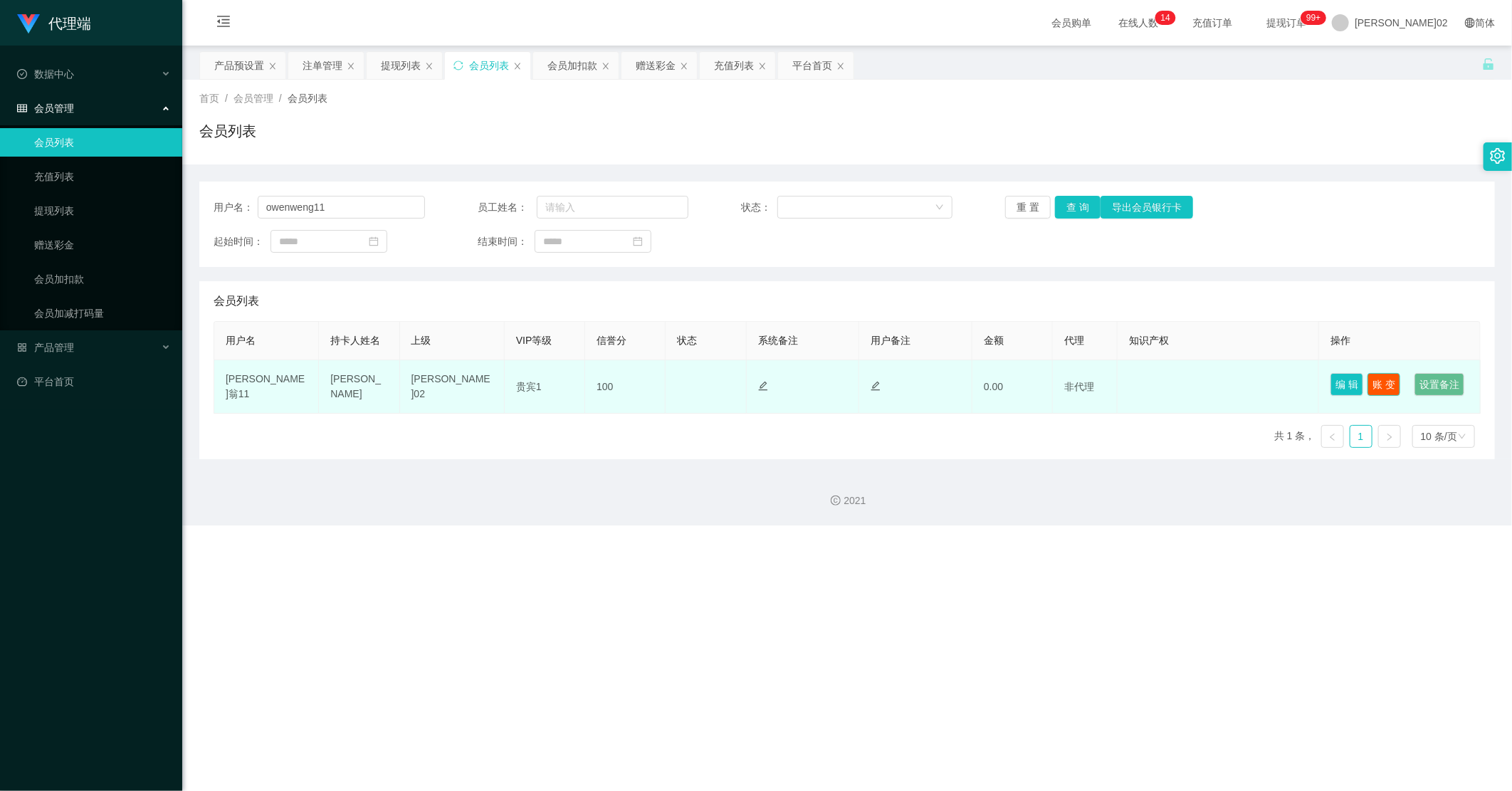
click at [960, 378] on button "账 变" at bounding box center [1384, 383] width 33 height 22
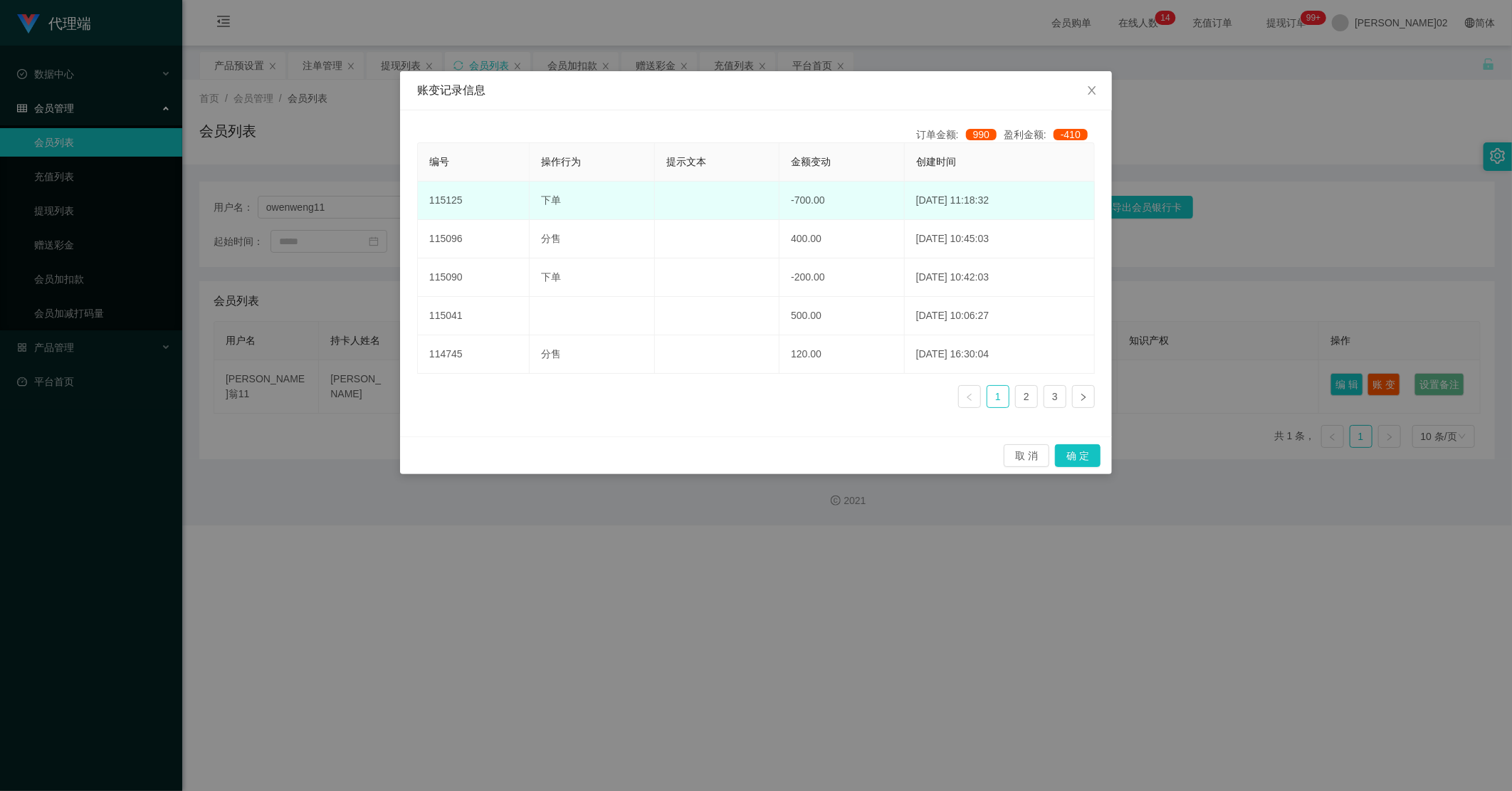
click at [779, 210] on td "-700.00" at bounding box center [841, 201] width 125 height 39
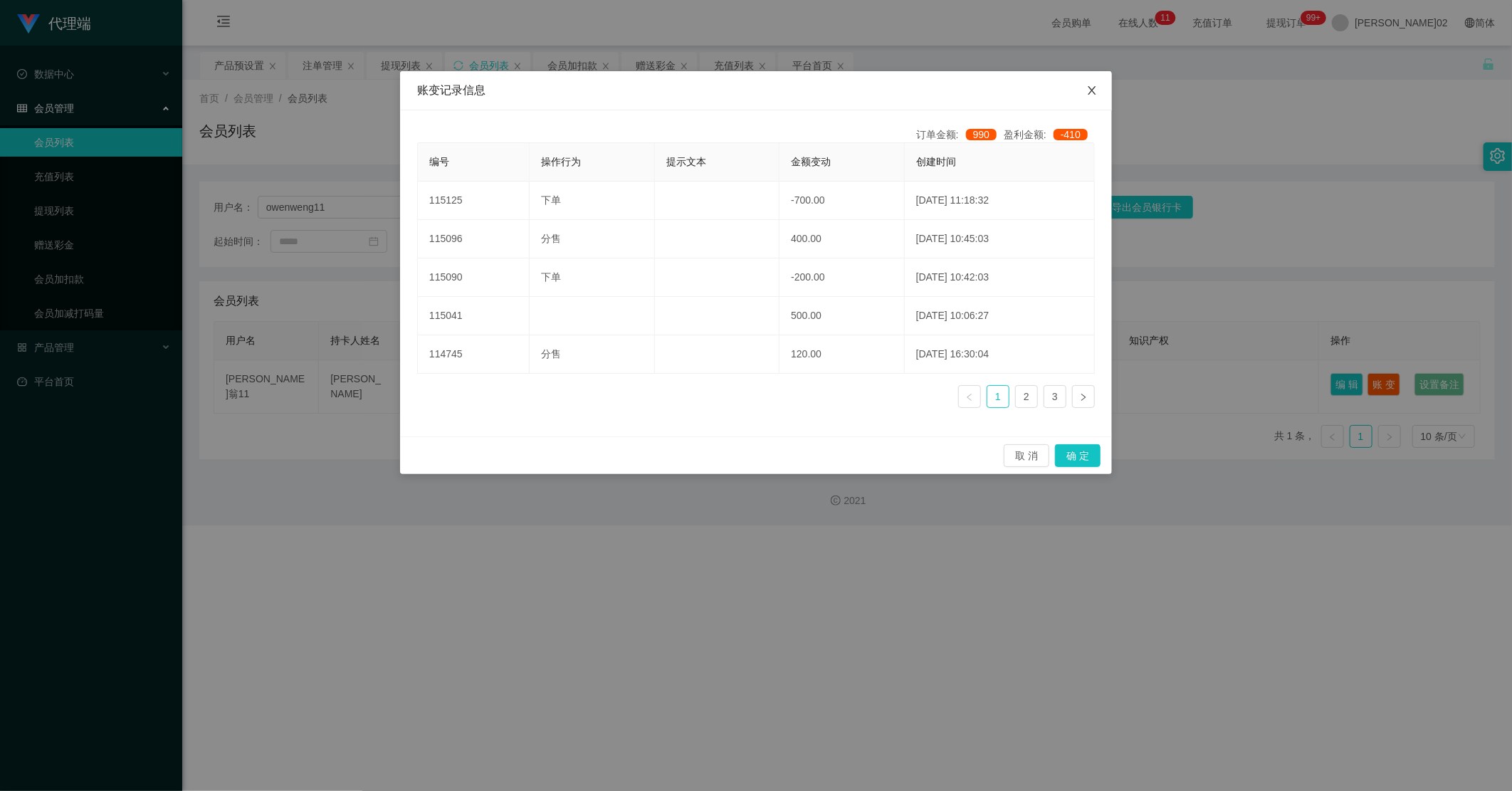
click at [960, 88] on icon "图标： 关闭" at bounding box center [1092, 90] width 12 height 12
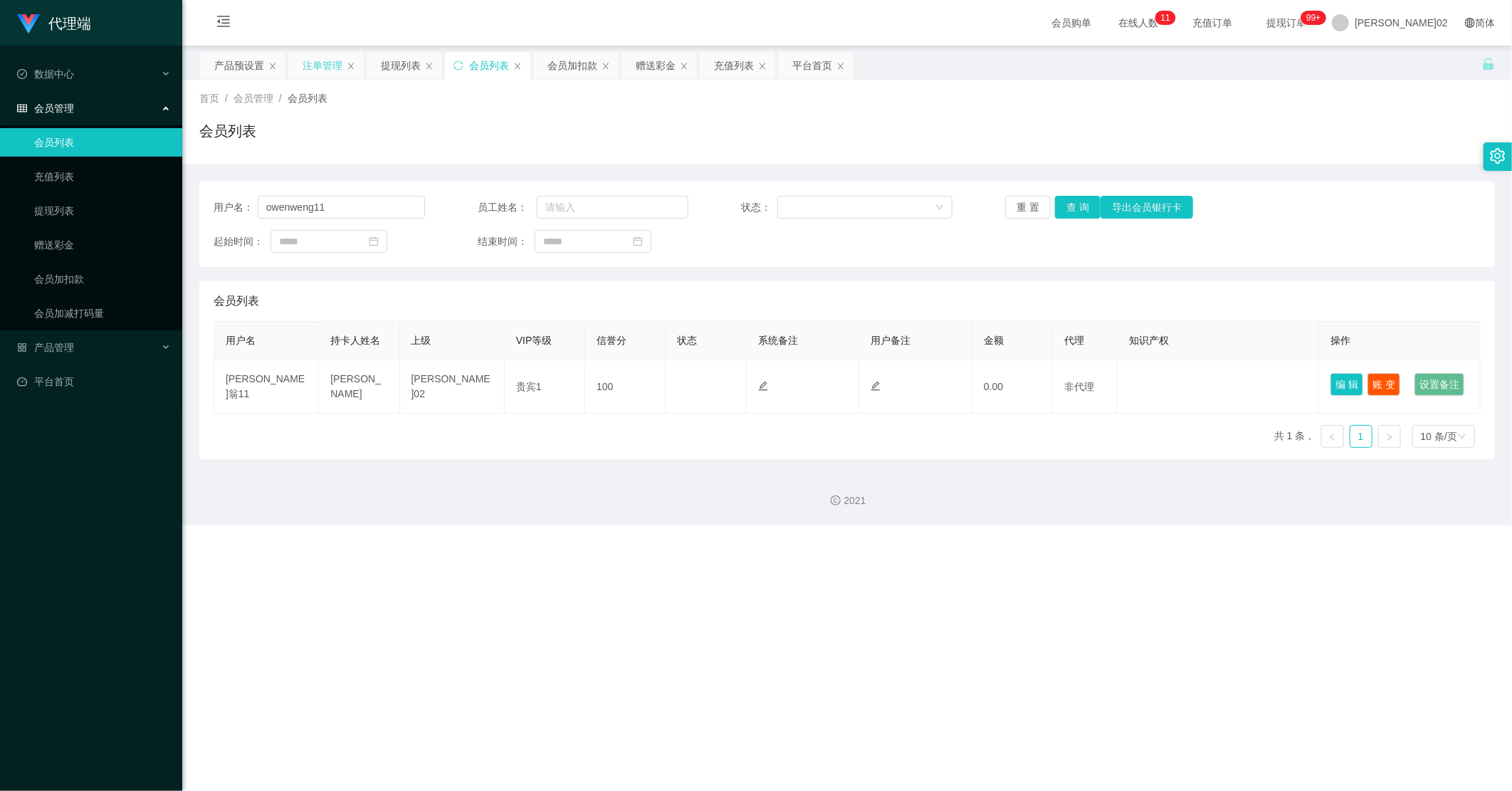
click at [317, 70] on div "注单管理" at bounding box center [322, 66] width 40 height 27
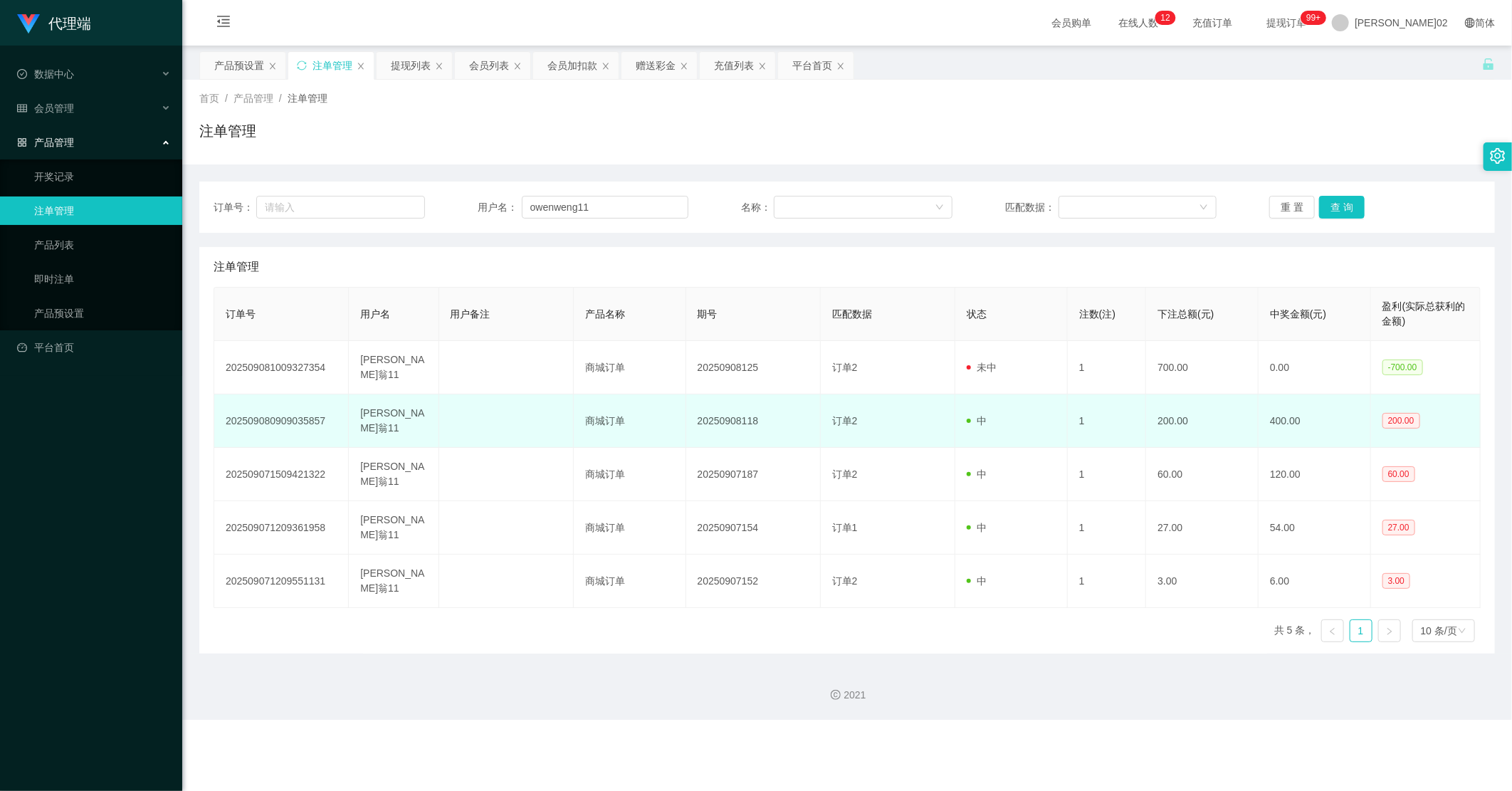
click at [960, 400] on td "200.00" at bounding box center [1202, 420] width 113 height 53
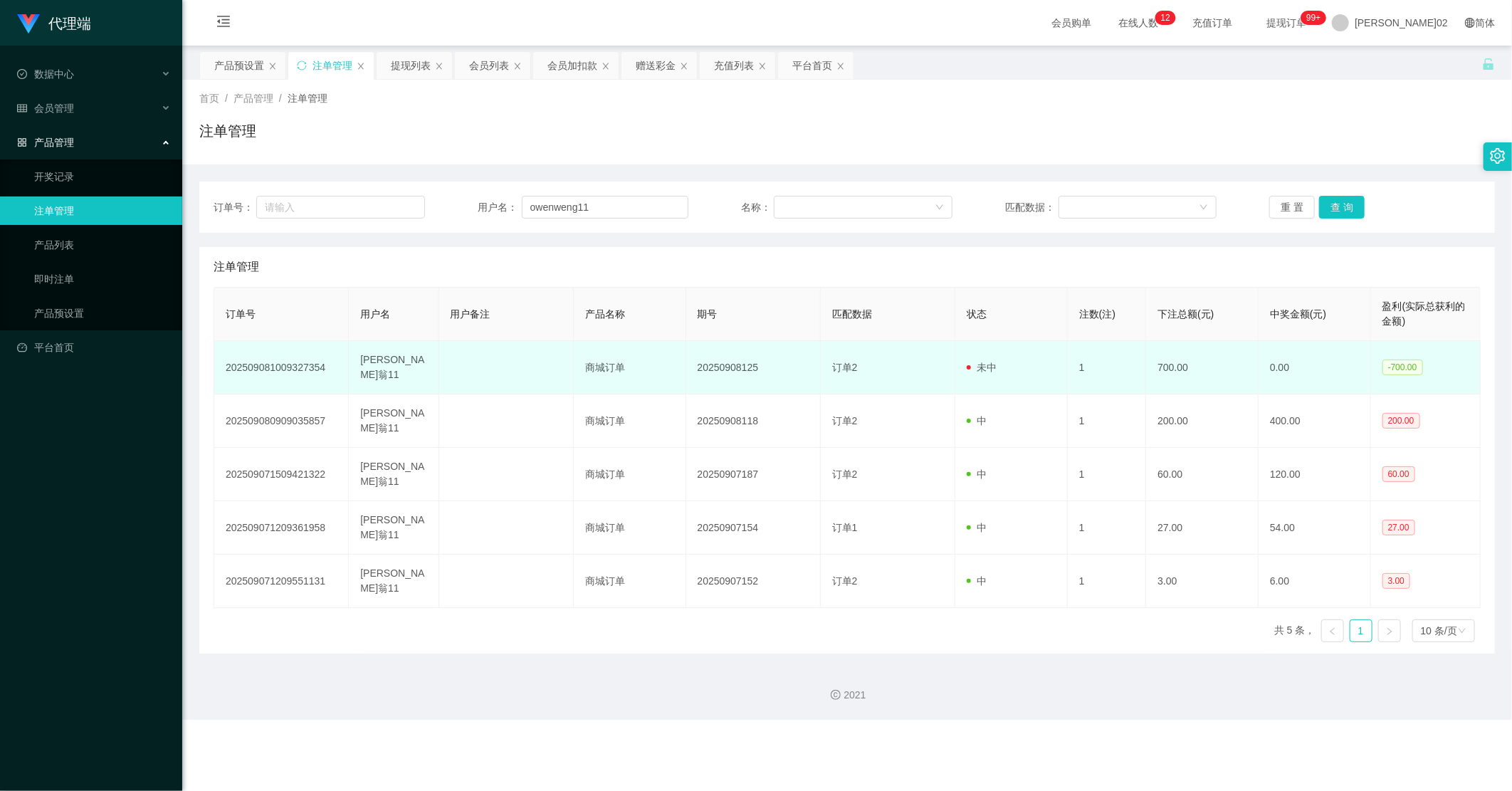
click at [960, 367] on td "700.00" at bounding box center [1202, 367] width 113 height 53
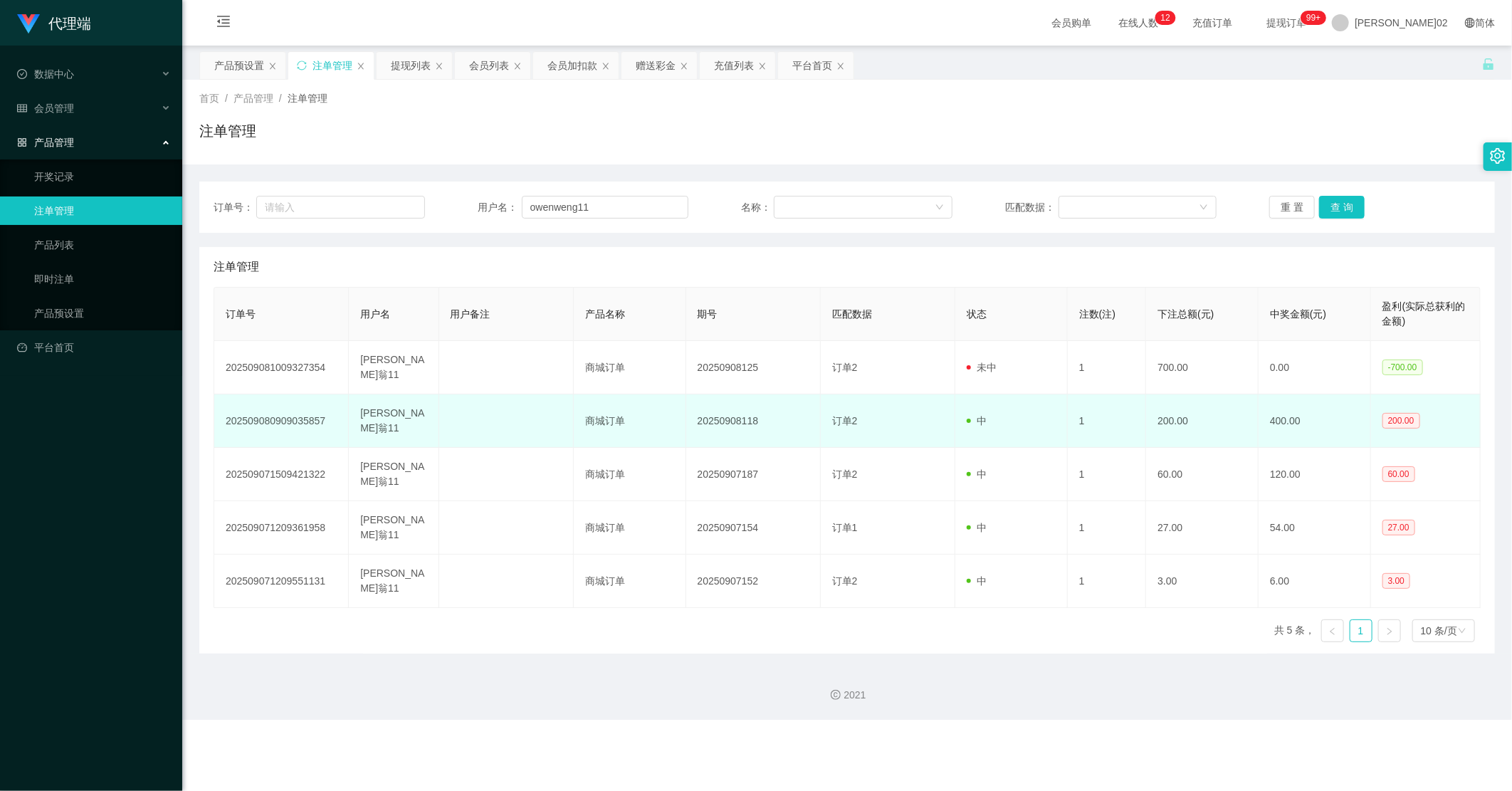
click at [960, 394] on td "200.00" at bounding box center [1202, 420] width 113 height 53
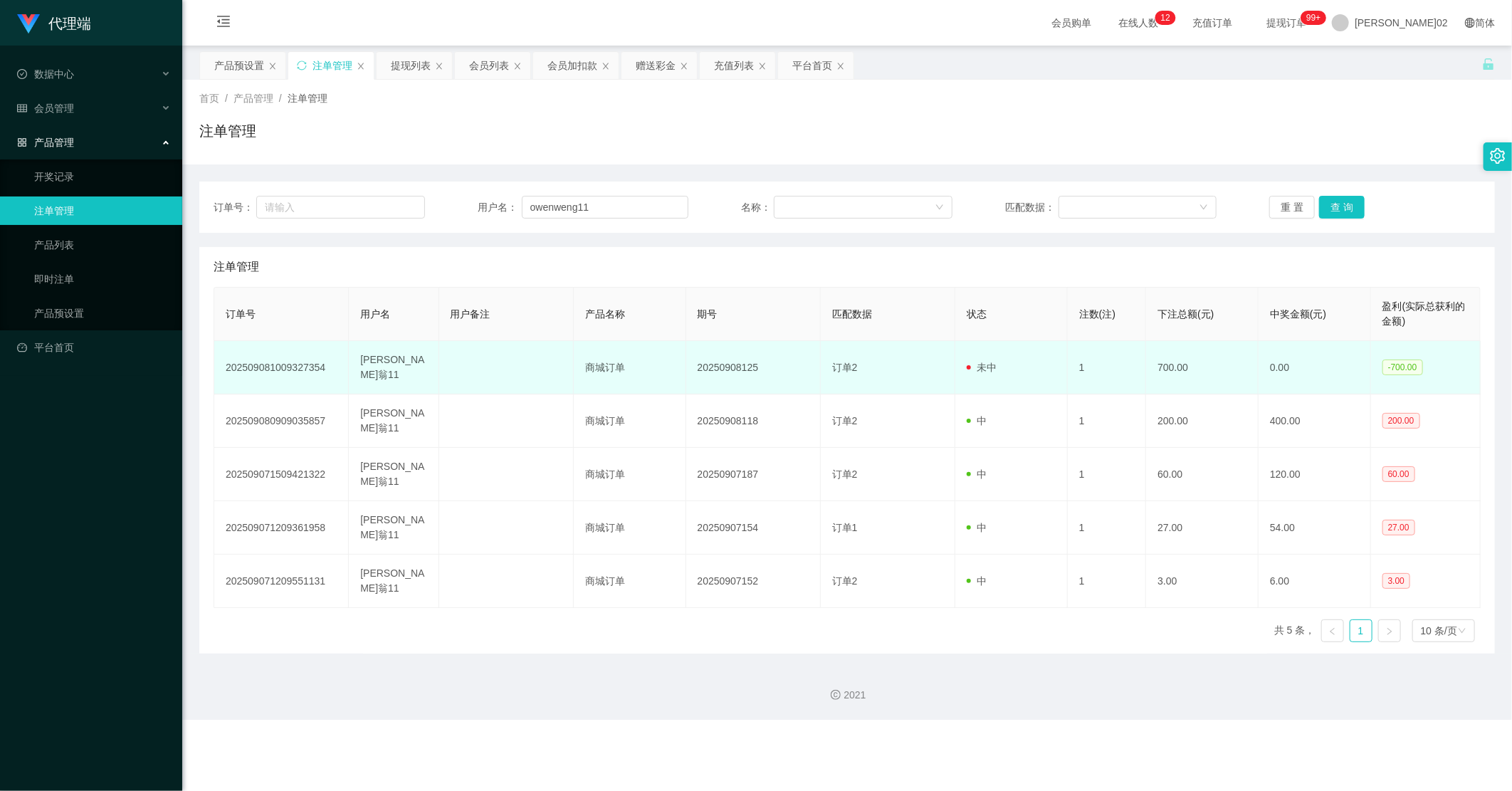
click at [960, 376] on td "700.00" at bounding box center [1202, 367] width 113 height 53
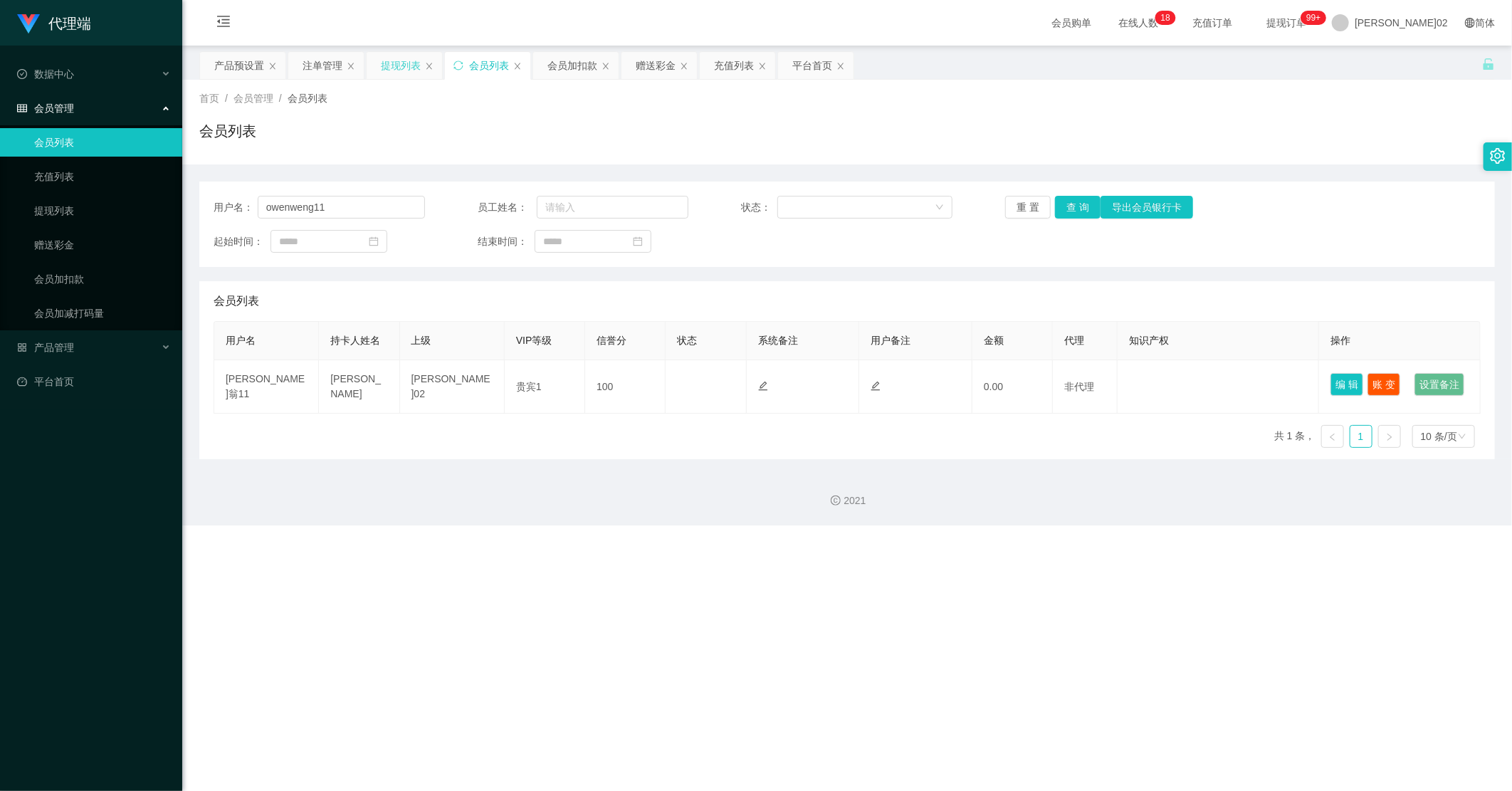
click at [388, 62] on div "提现列表" at bounding box center [400, 66] width 40 height 27
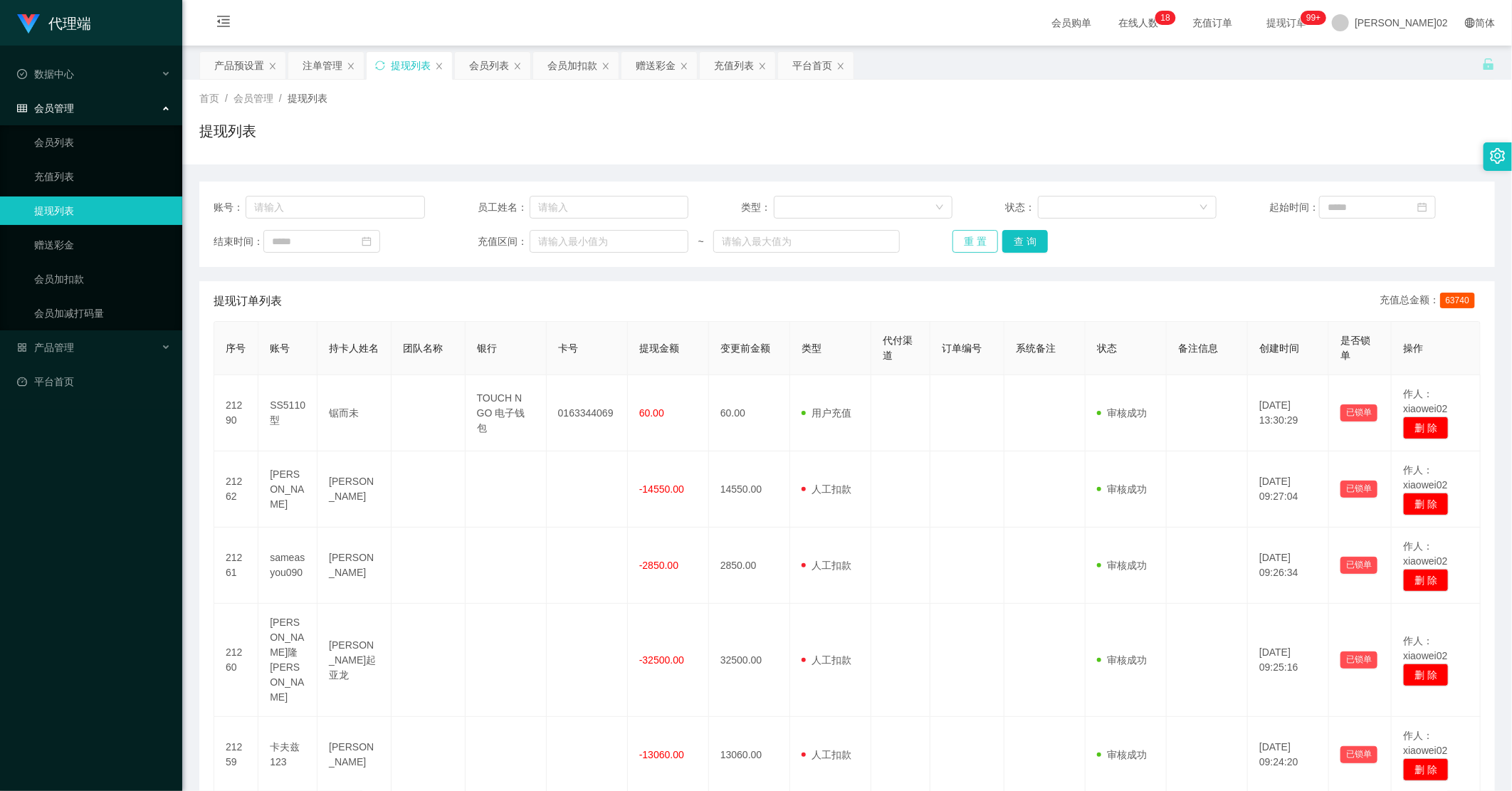
click at [960, 242] on button "重 置" at bounding box center [974, 241] width 46 height 22
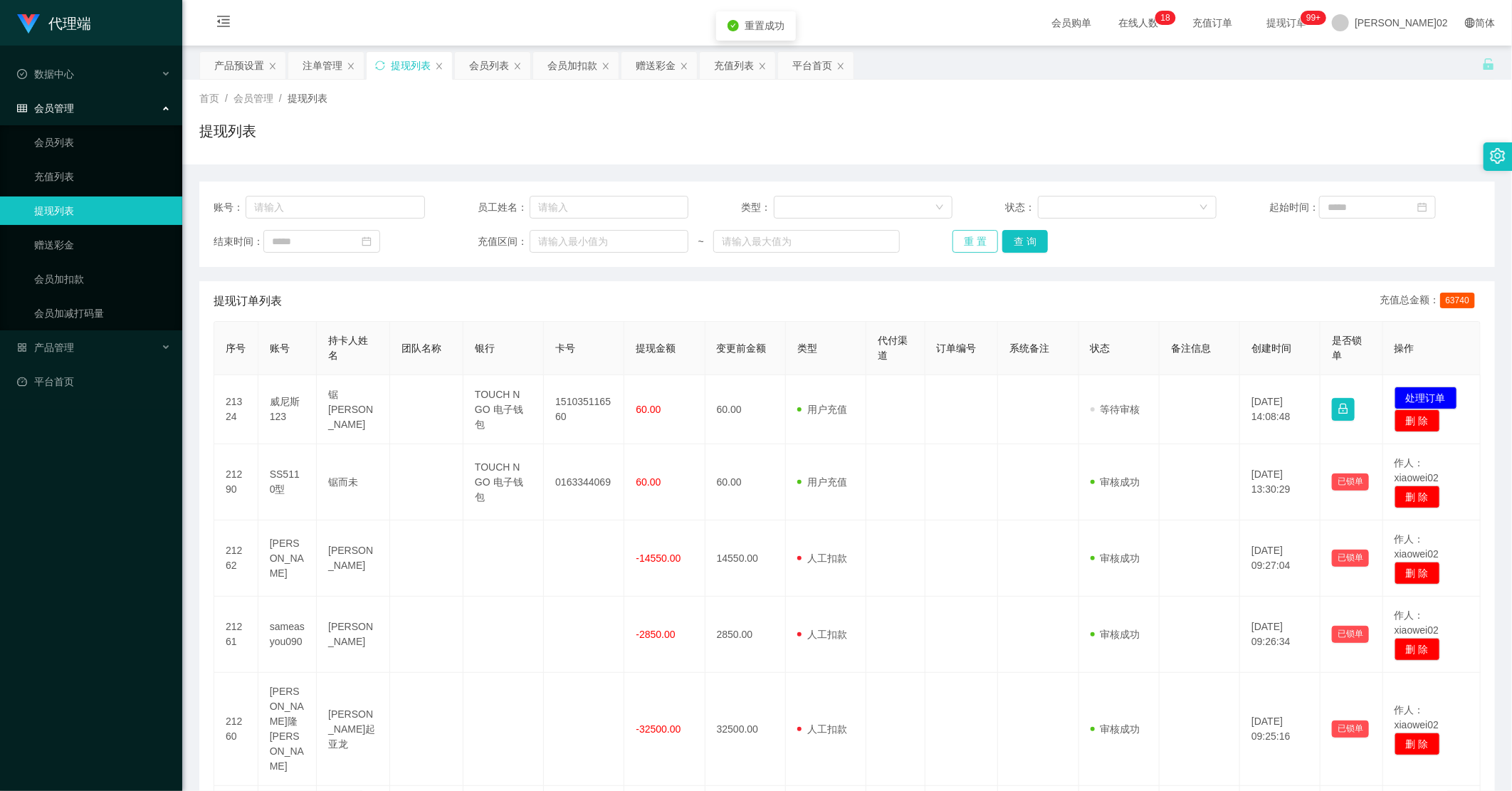
click at [960, 239] on button "重 置" at bounding box center [974, 241] width 46 height 22
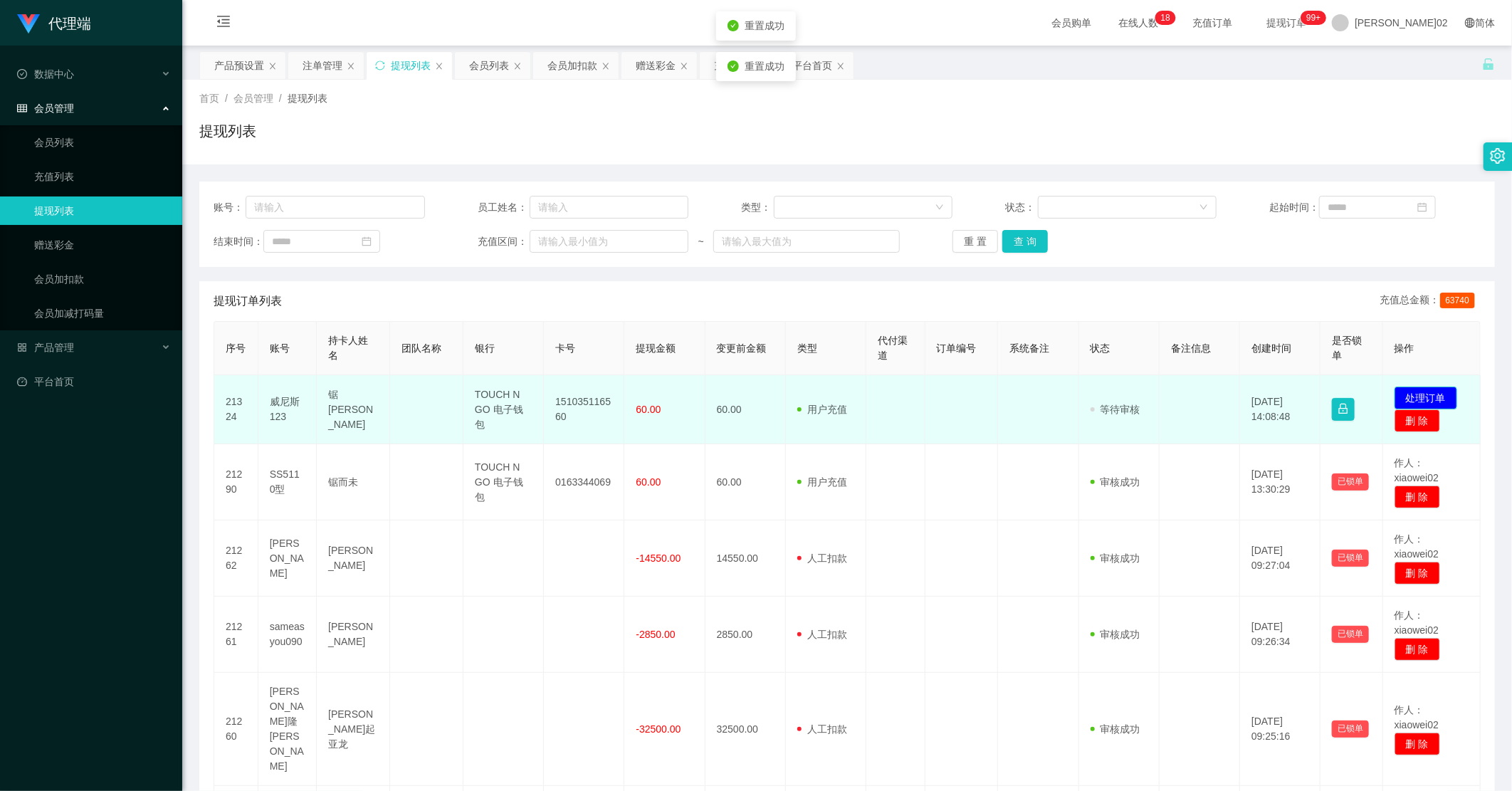
click at [960, 390] on button "处理订单" at bounding box center [1426, 397] width 63 height 22
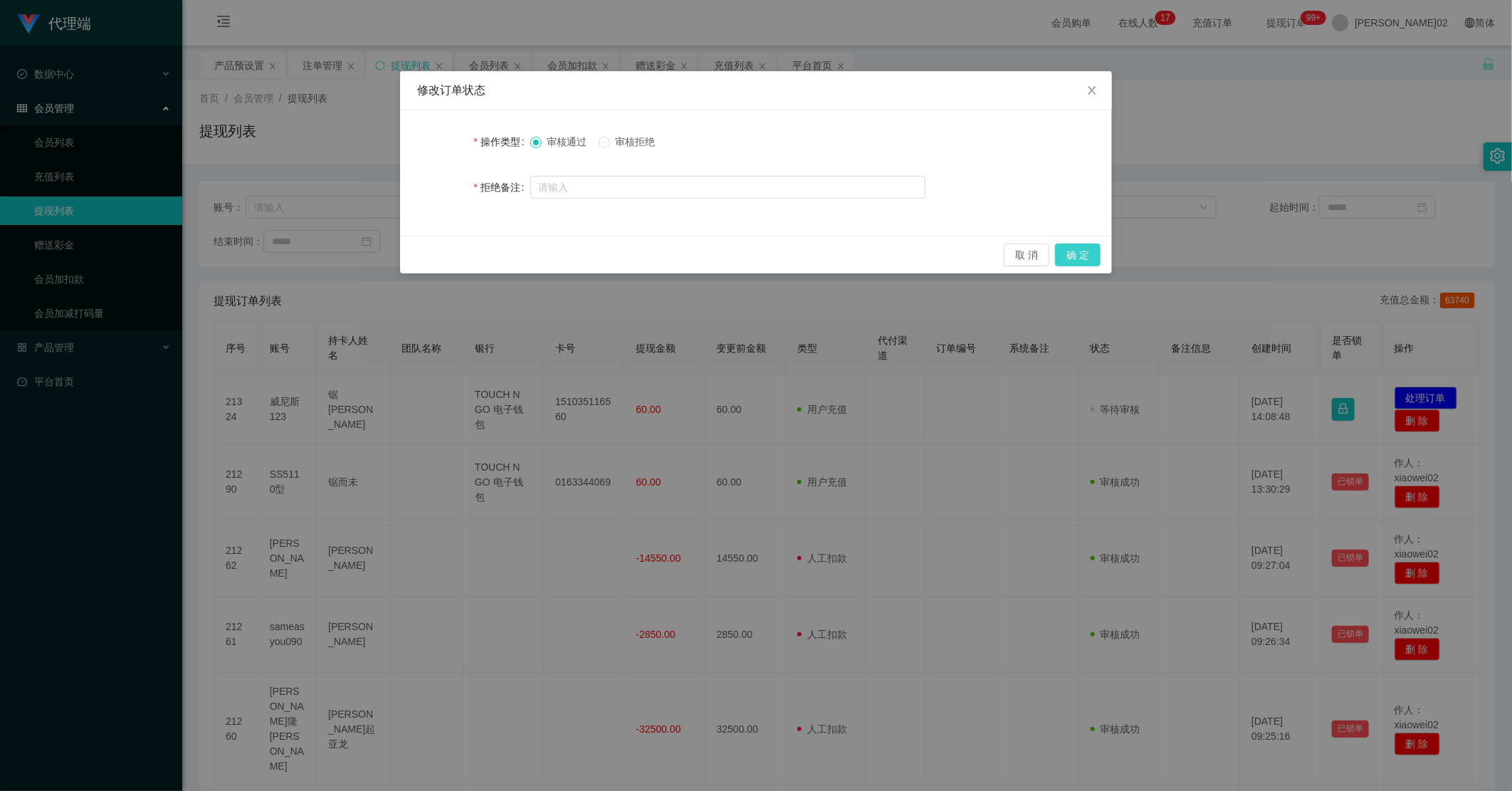
click at [960, 257] on button "确 定" at bounding box center [1077, 254] width 46 height 22
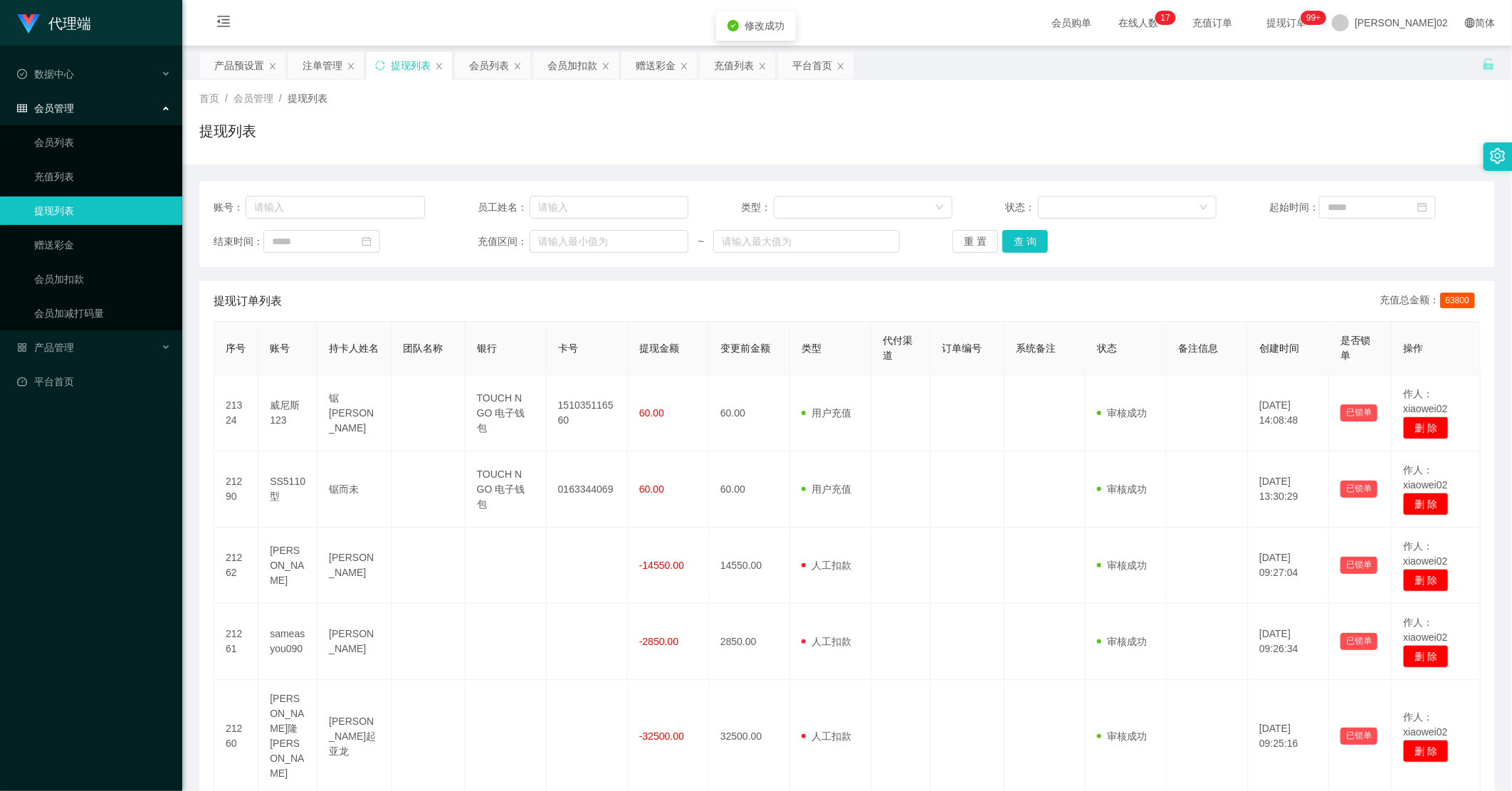
click at [960, 75] on div "产品预设置 注单管理 提现列表 会员列表 会员加扣款 赠送彩金 充值列表 平台首页" at bounding box center [839, 76] width 1282 height 49
